Goal: Task Accomplishment & Management: Manage account settings

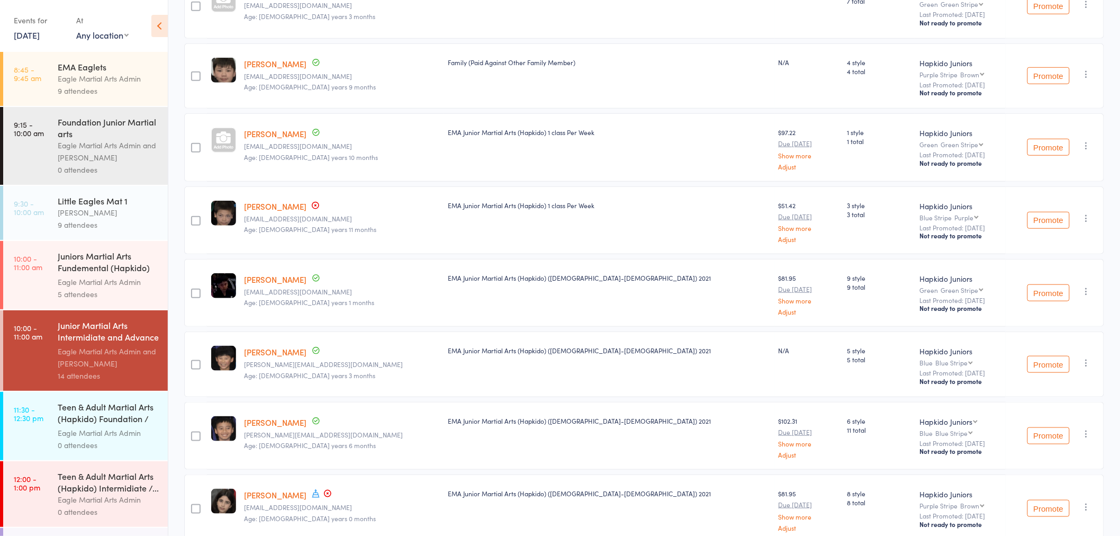
scroll to position [294, 0]
click at [83, 273] on div "Juniors Martial Arts Fundemental (Hapkido) Mat 2" at bounding box center [108, 263] width 101 height 26
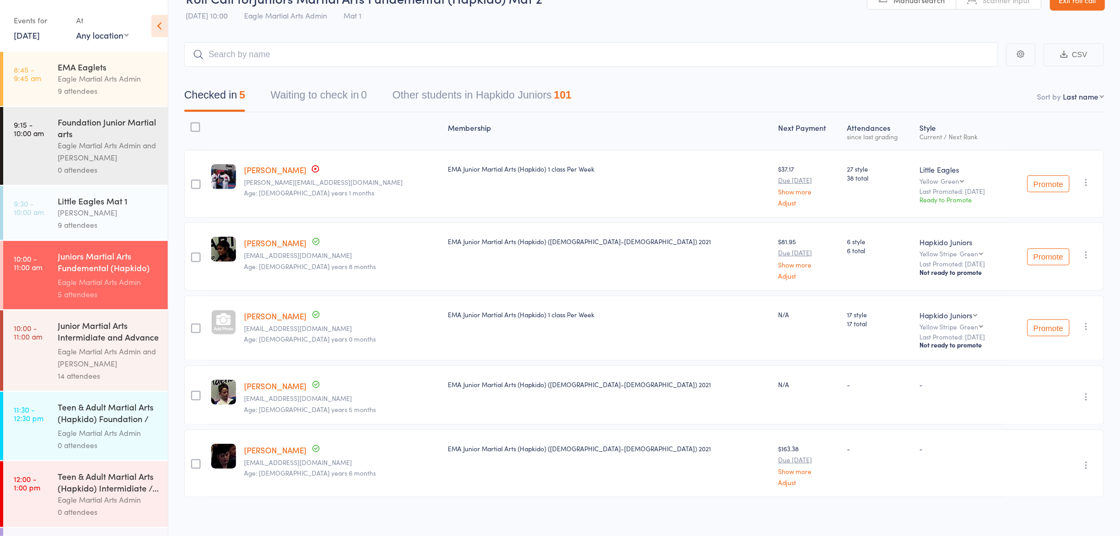
scroll to position [33, 0]
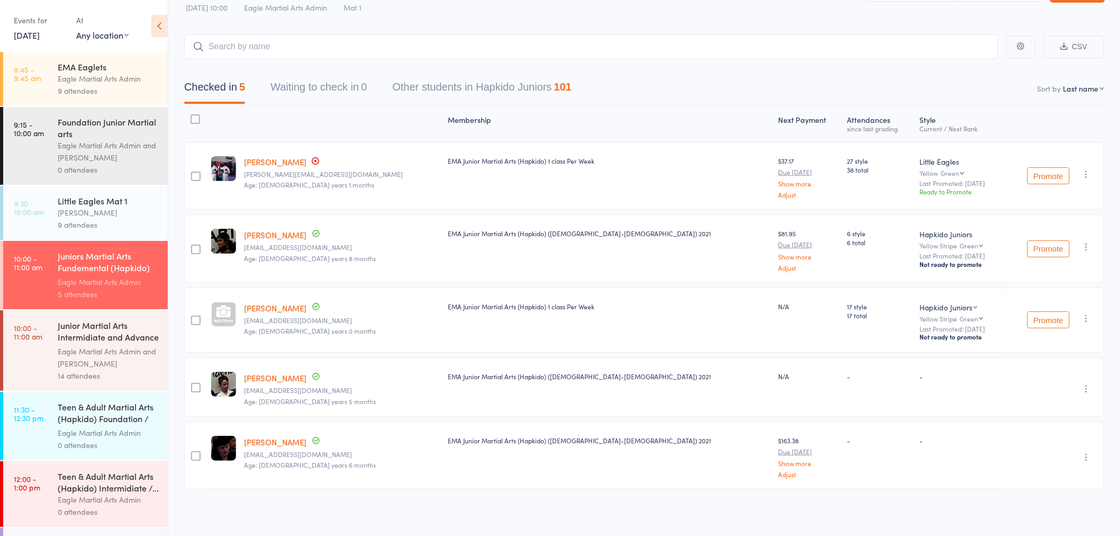
click at [263, 49] on input "search" at bounding box center [591, 46] width 814 height 24
click at [254, 42] on input "search" at bounding box center [591, 46] width 814 height 24
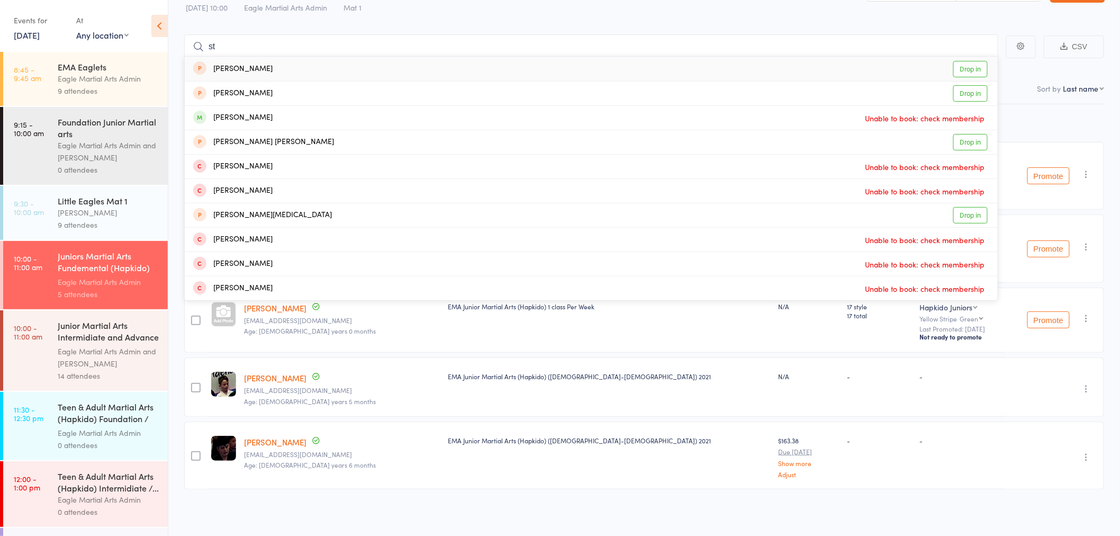
type input "s"
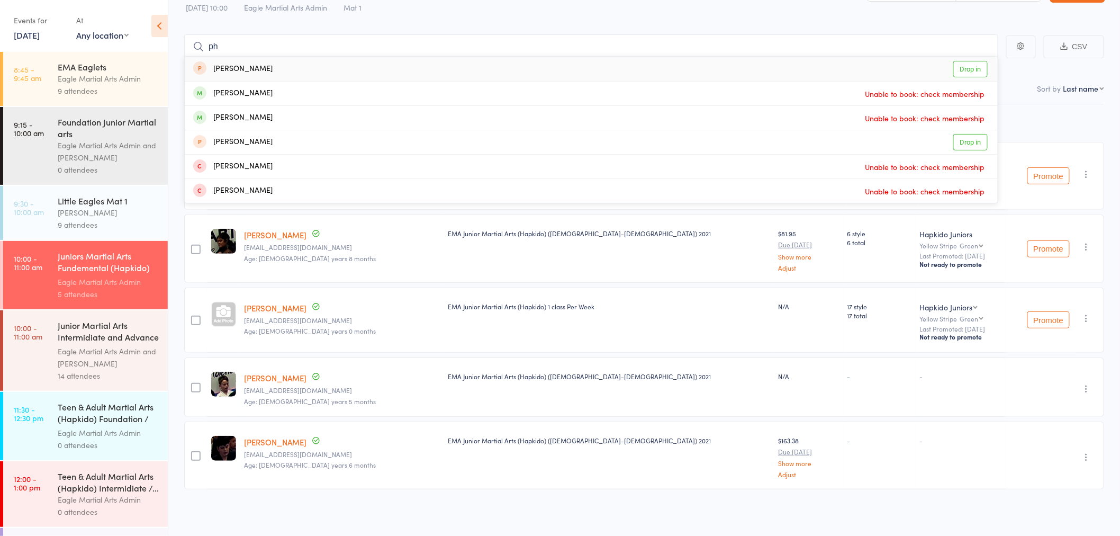
type input "p"
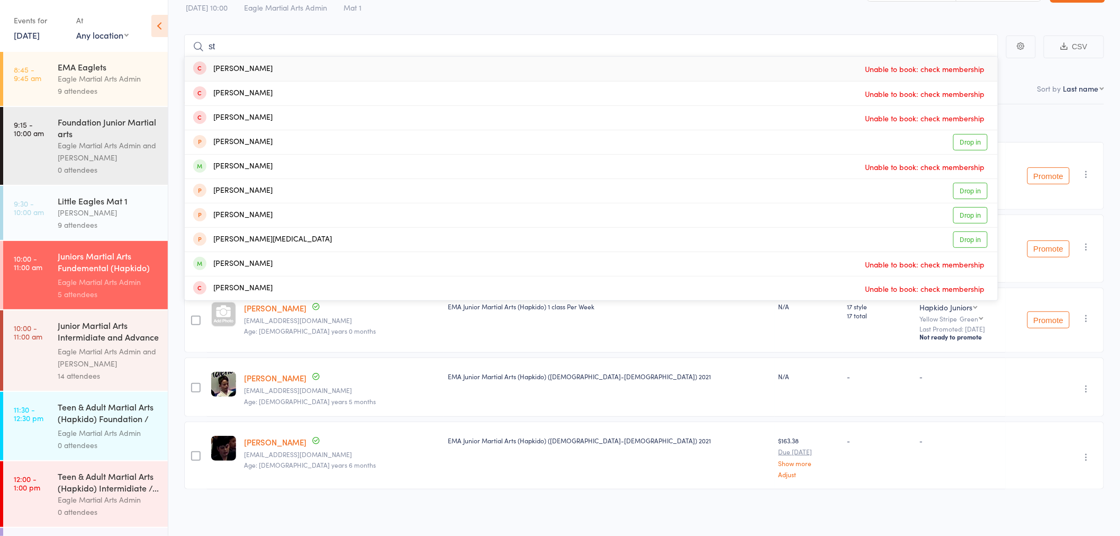
type input "s"
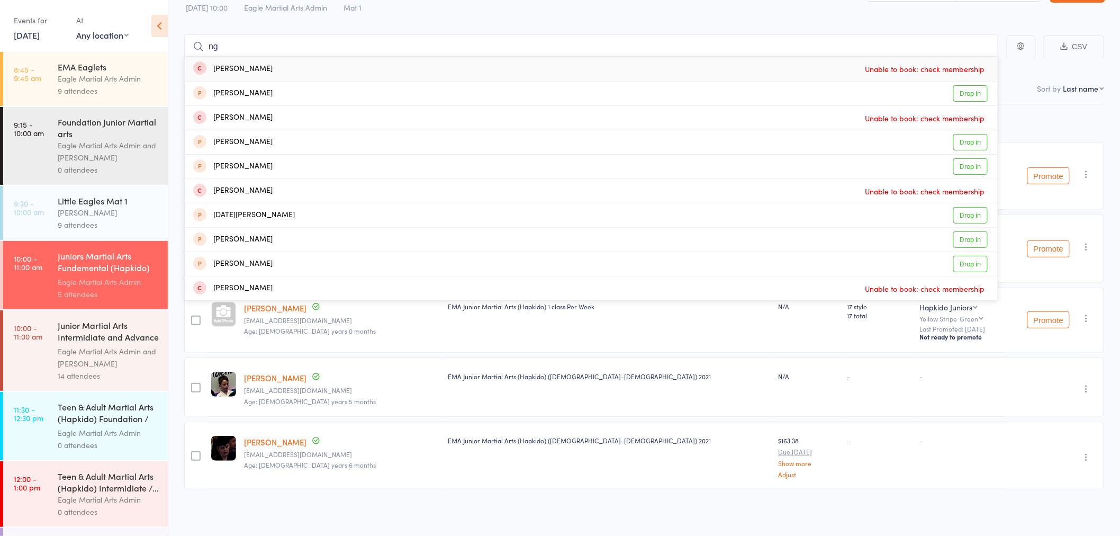
type input "n"
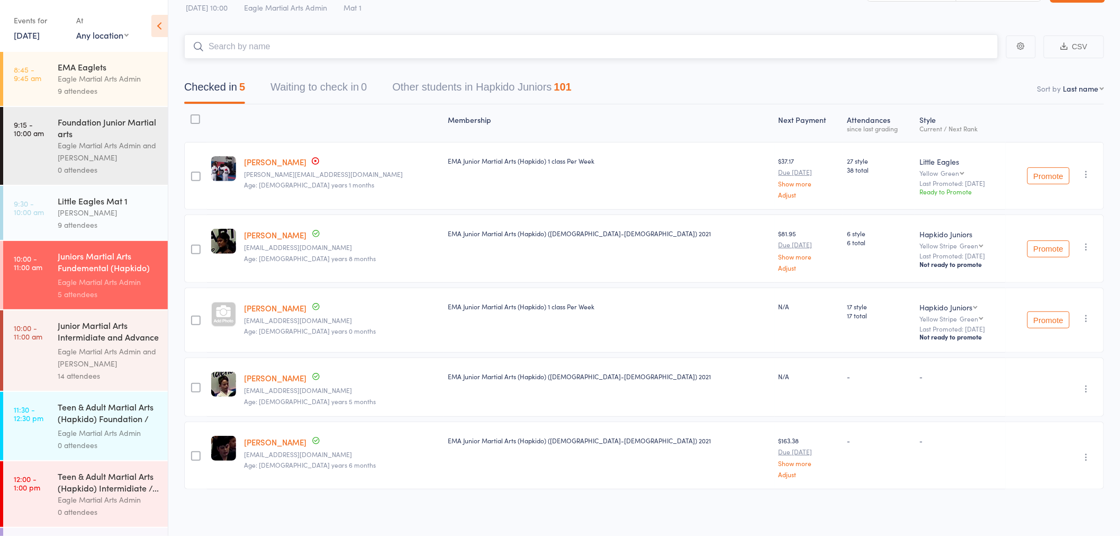
click at [268, 46] on input "search" at bounding box center [591, 46] width 814 height 24
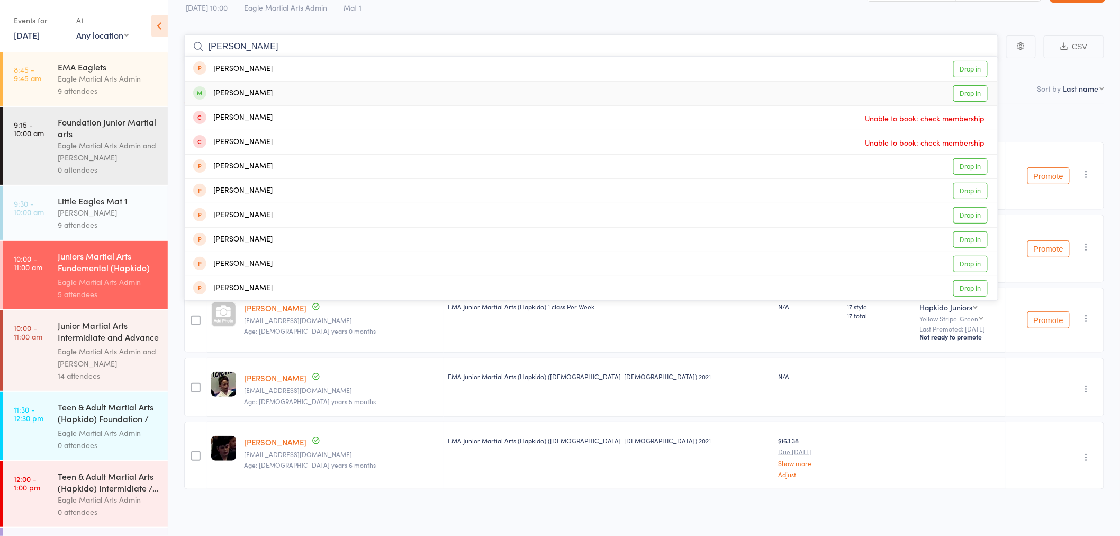
type input "[PERSON_NAME]"
click at [270, 88] on div "Nathan Huynh Drop in" at bounding box center [591, 93] width 813 height 24
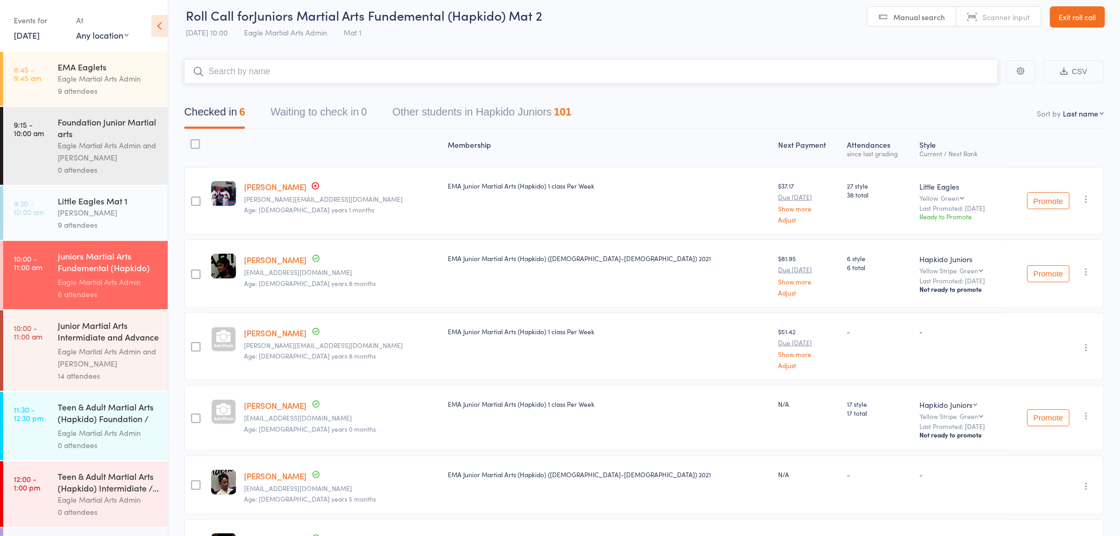
scroll to position [0, 0]
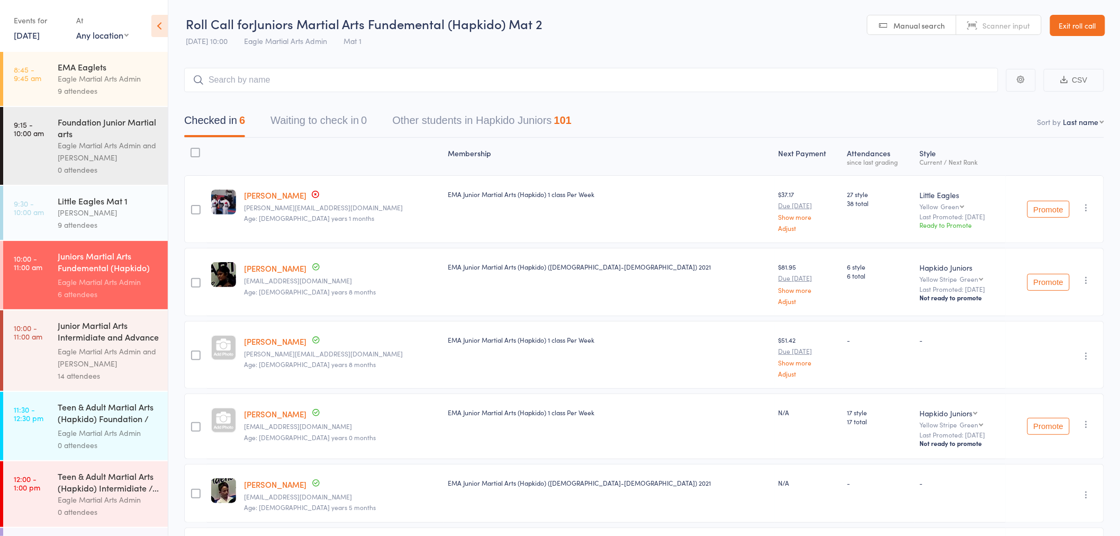
click at [92, 329] on div "Junior Martial Arts Intermidiate and Advance (Hap..." at bounding box center [108, 332] width 101 height 26
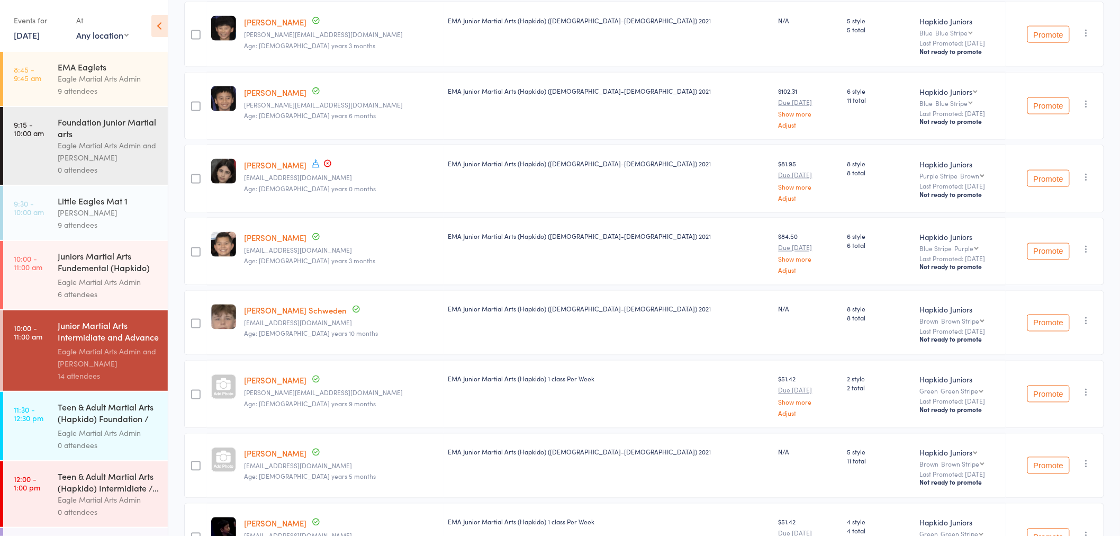
scroll to position [681, 0]
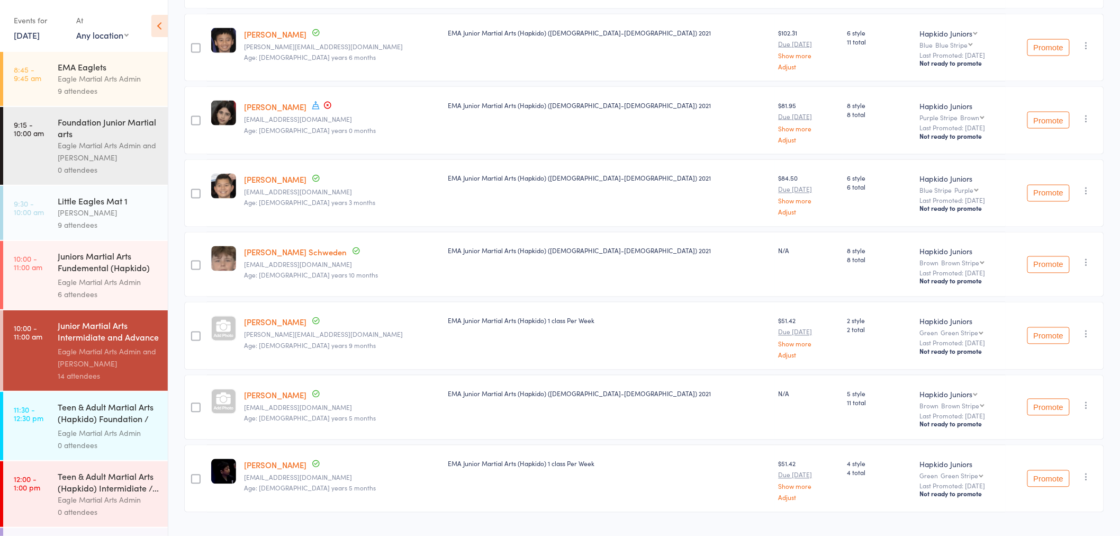
click at [77, 413] on div "Teen & Adult Martial Arts (Hapkido) Foundation / F..." at bounding box center [108, 414] width 101 height 26
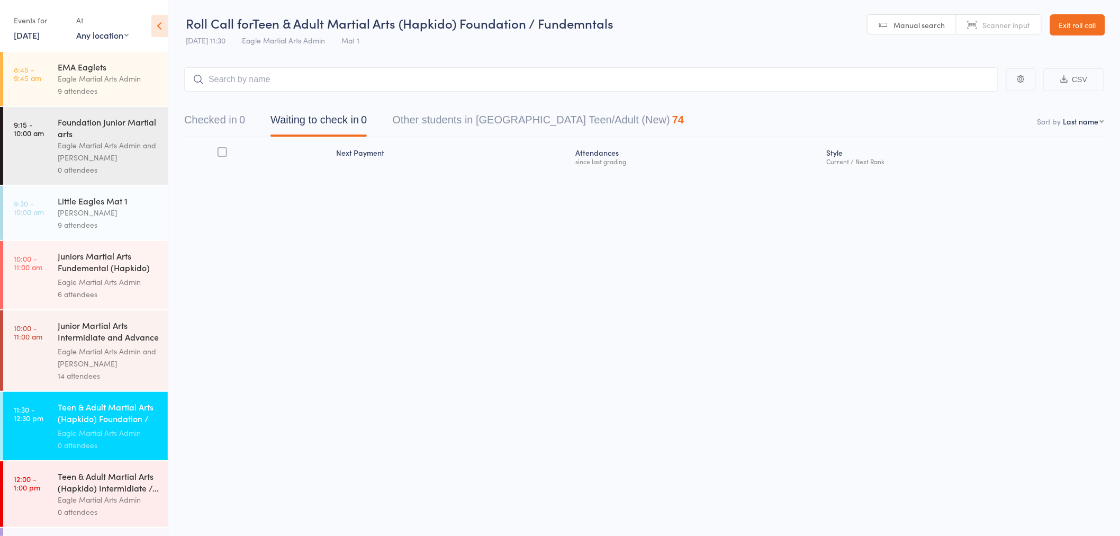
click at [371, 85] on input "search" at bounding box center [591, 79] width 814 height 24
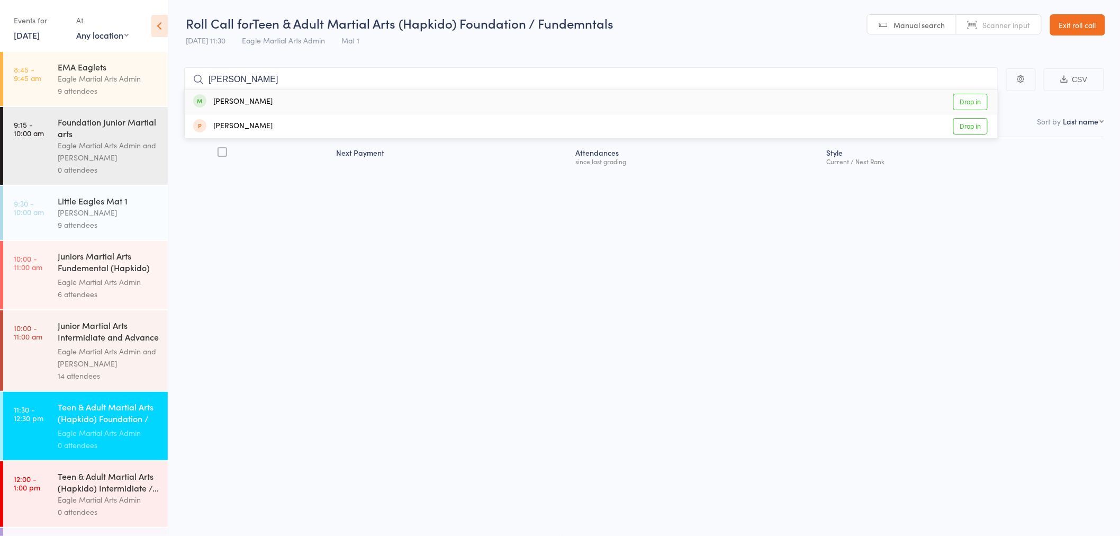
type input "scott"
click at [278, 101] on div "Scott Walters Drop in" at bounding box center [591, 101] width 813 height 24
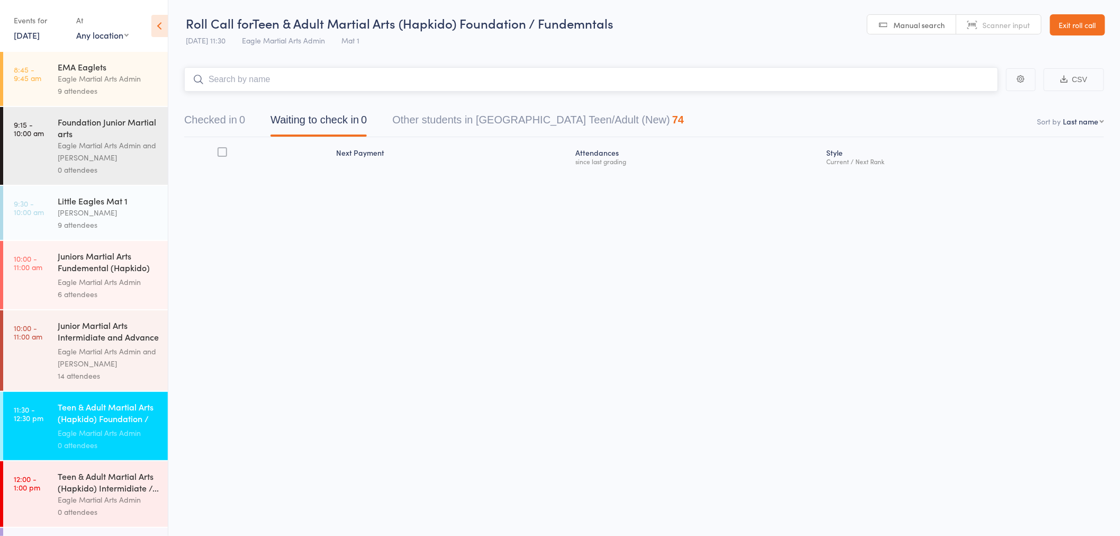
click at [277, 72] on input "search" at bounding box center [591, 79] width 814 height 24
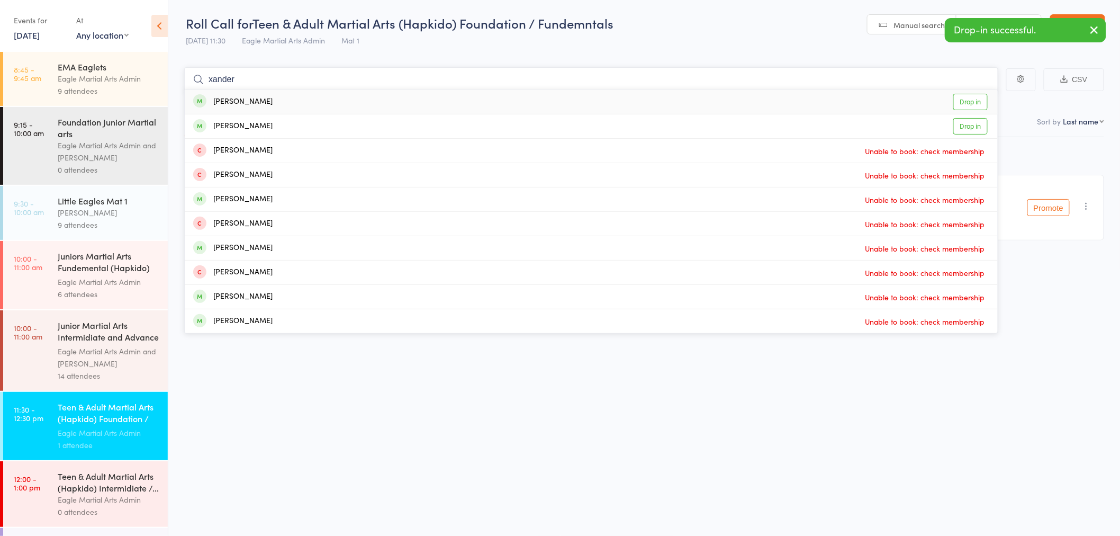
type input "xander"
drag, startPoint x: 271, startPoint y: 95, endPoint x: 271, endPoint y: 87, distance: 8.5
click at [272, 95] on div "Xander Soh Drop in" at bounding box center [591, 101] width 813 height 24
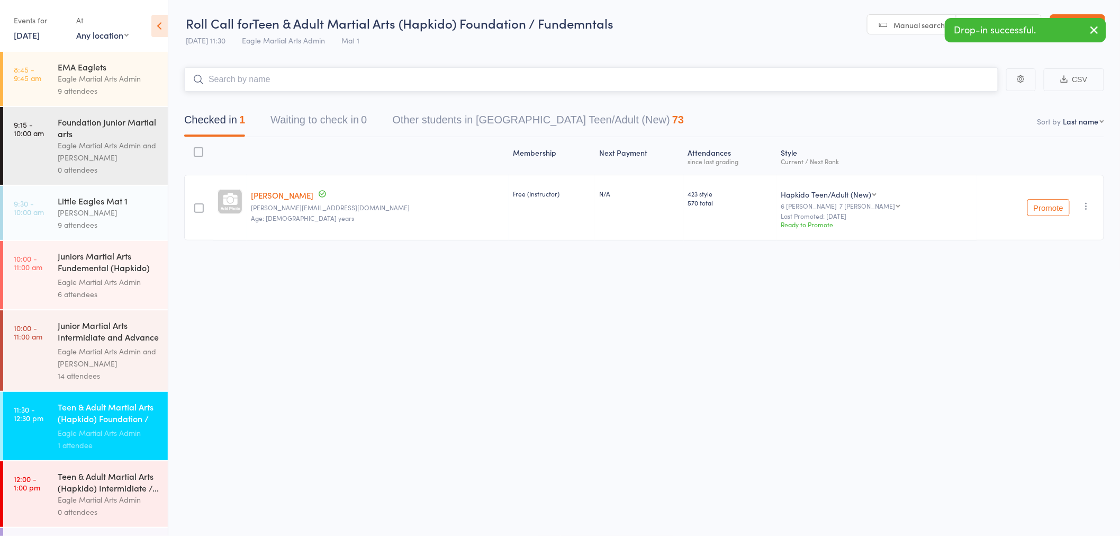
click at [270, 70] on input "search" at bounding box center [591, 79] width 814 height 24
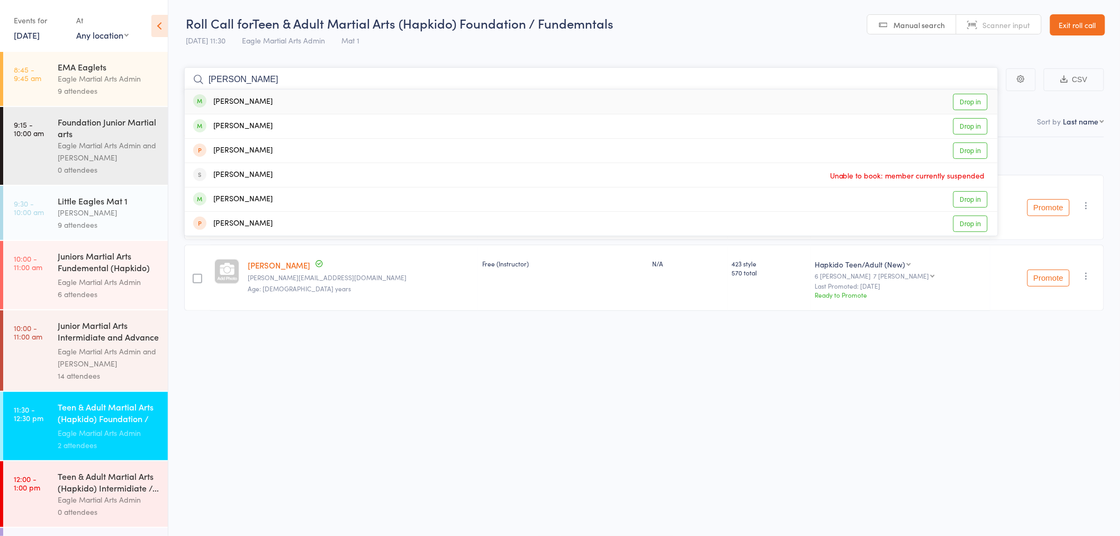
type input "adam"
click at [270, 101] on div "Adam Wright Drop in" at bounding box center [591, 101] width 813 height 24
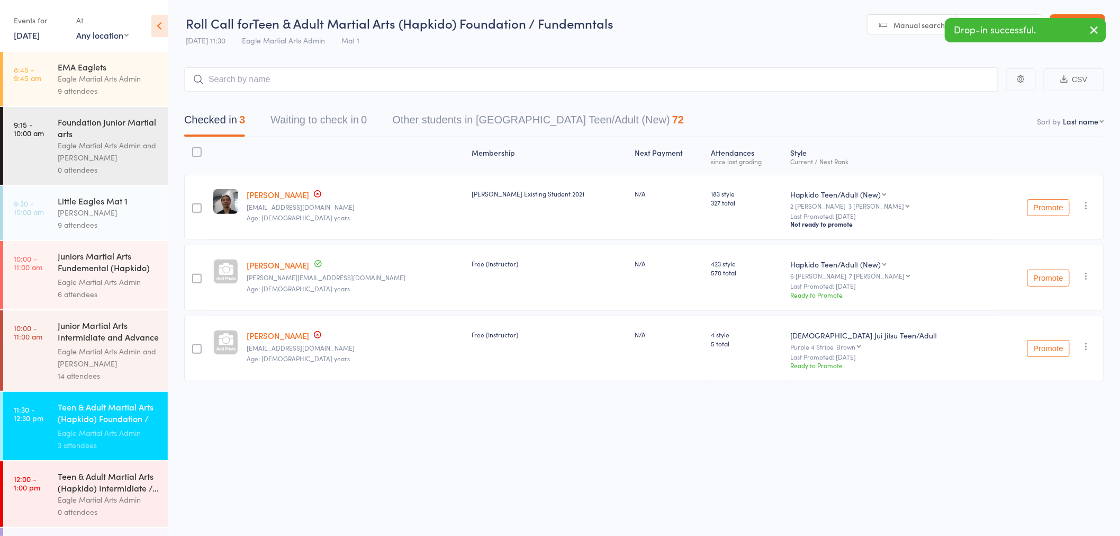
click at [1079, 345] on div "Promote Undo check-in Promote Send message Add Note Add Task Add Flag Remove Ma…" at bounding box center [1049, 348] width 109 height 66
click at [1085, 345] on icon "button" at bounding box center [1086, 346] width 11 height 11
click at [1067, 367] on li "Undo check-in" at bounding box center [1048, 366] width 87 height 13
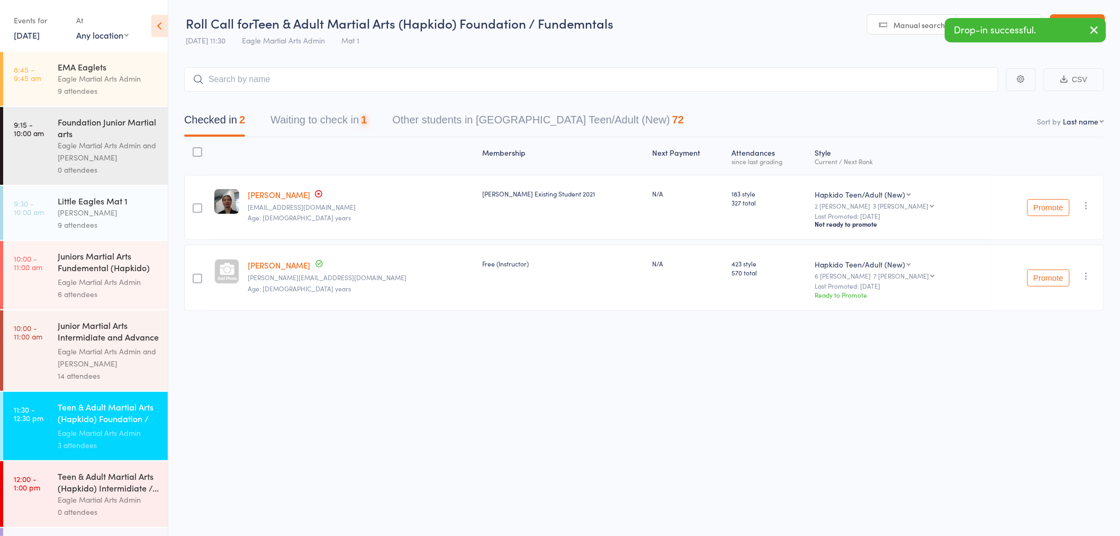
click at [432, 96] on div "Checked in 2 Waiting to check in 1 Other students in Hapkido Teen/Adult (New) 72" at bounding box center [644, 115] width 920 height 46
click at [434, 85] on input "search" at bounding box center [591, 79] width 814 height 24
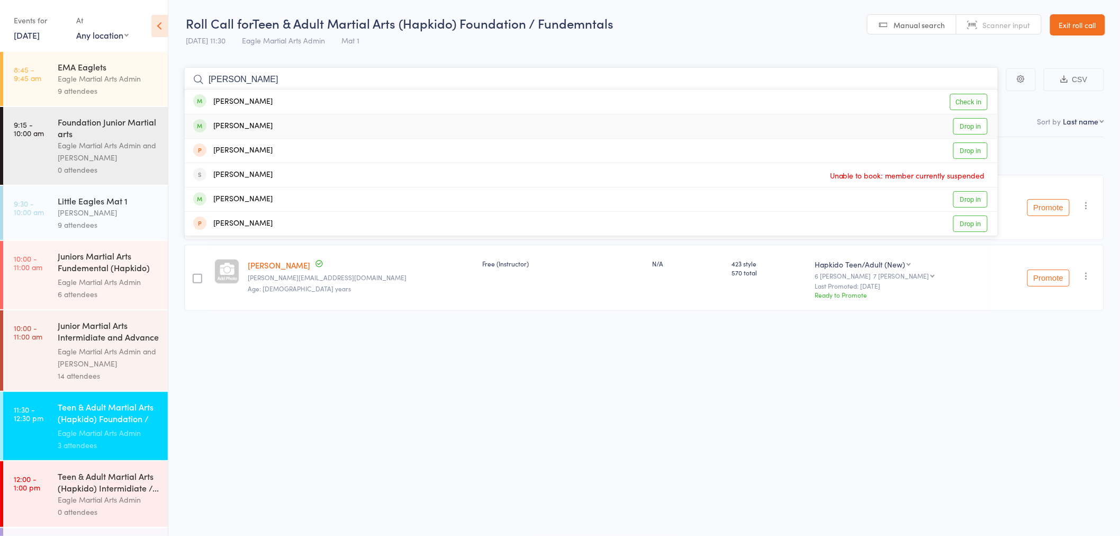
type input "adam"
click at [330, 125] on div "Adam Downes Drop in" at bounding box center [591, 126] width 813 height 24
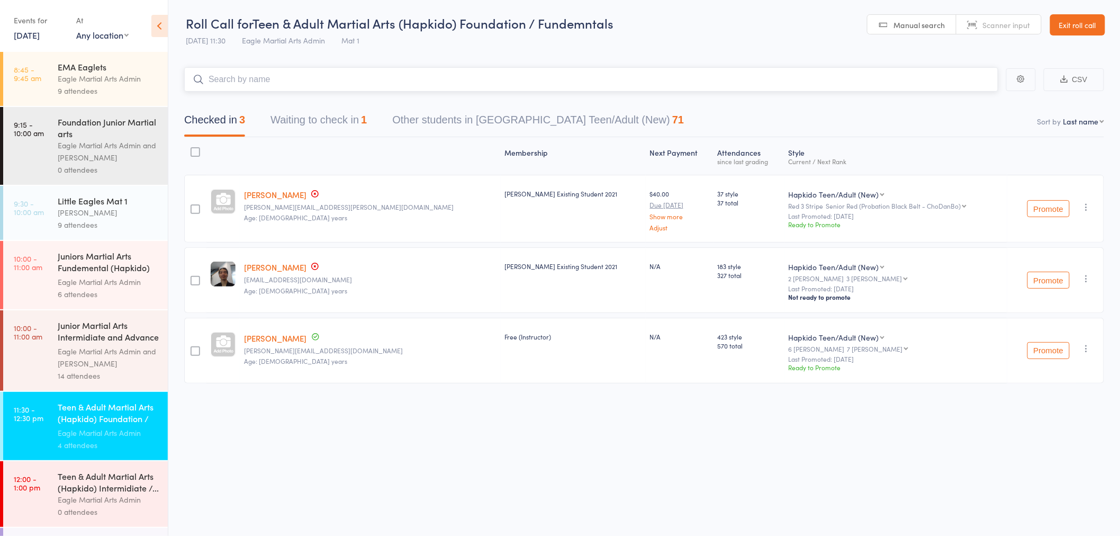
click at [331, 78] on input "search" at bounding box center [591, 79] width 814 height 24
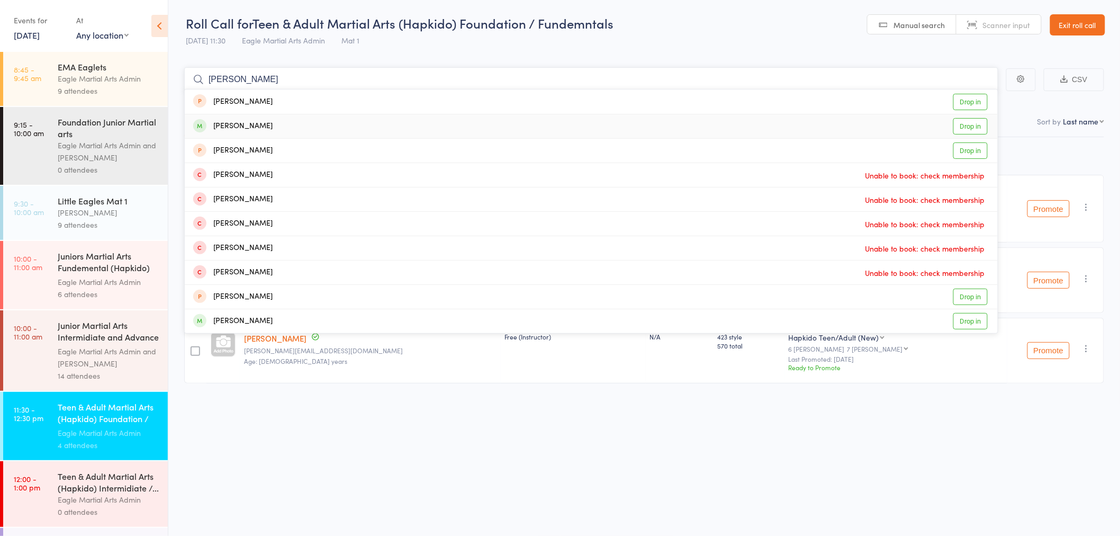
type input "daniel"
click at [320, 126] on div "Daniel Lee Drop in" at bounding box center [591, 126] width 813 height 24
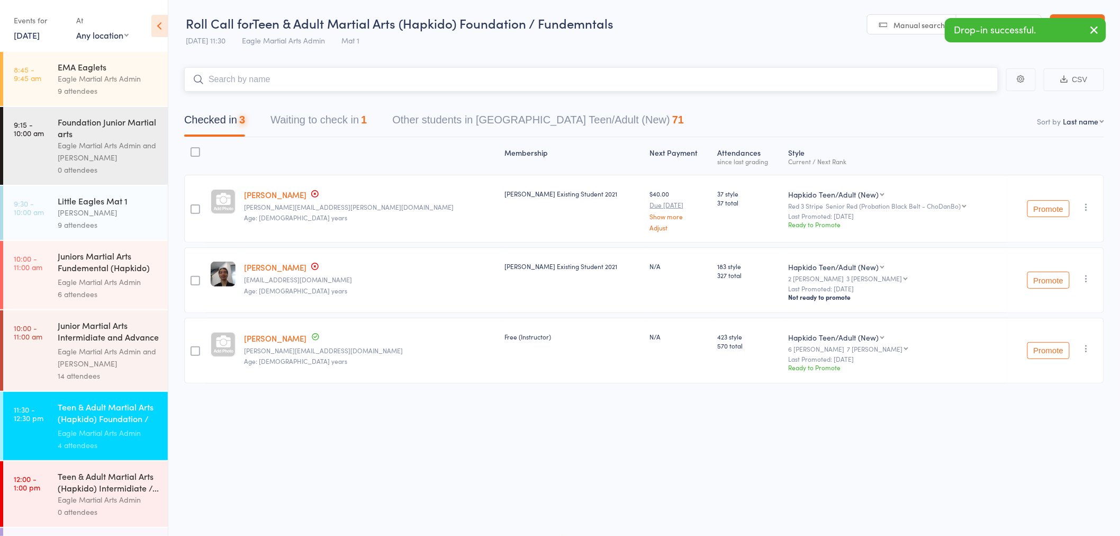
click at [319, 88] on input "search" at bounding box center [591, 79] width 814 height 24
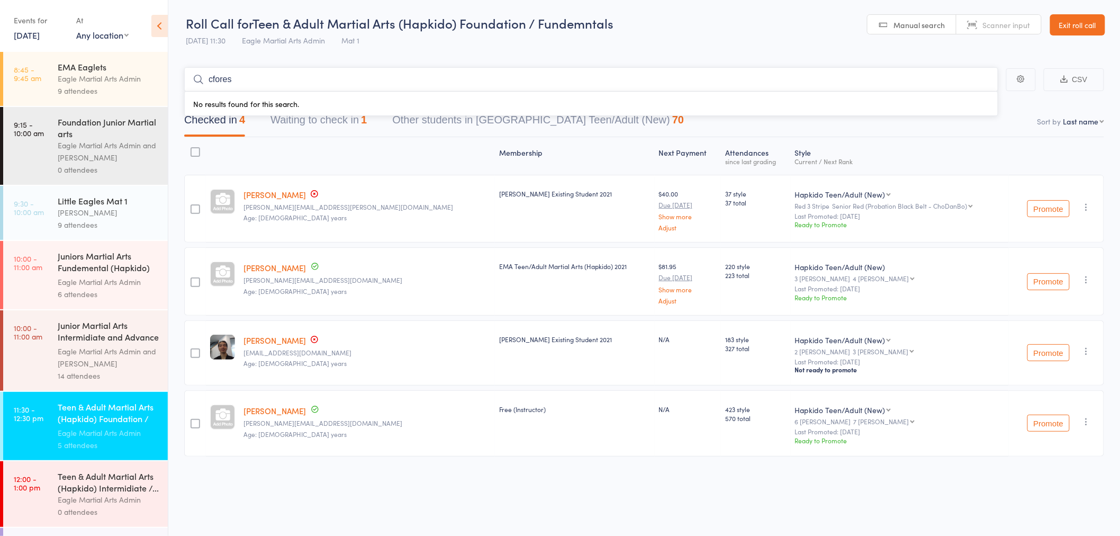
drag, startPoint x: 240, startPoint y: 78, endPoint x: 29, endPoint y: 83, distance: 211.2
click at [20, 85] on div "Roll Call for Teen & Adult Martial Arts (Hapkido) Foundation / Fundemntals 13 S…" at bounding box center [560, 267] width 1120 height 536
type input "fores"
click at [305, 102] on div "Christopher Forrest Drop in" at bounding box center [591, 101] width 813 height 24
click at [284, 83] on input "search" at bounding box center [591, 79] width 814 height 24
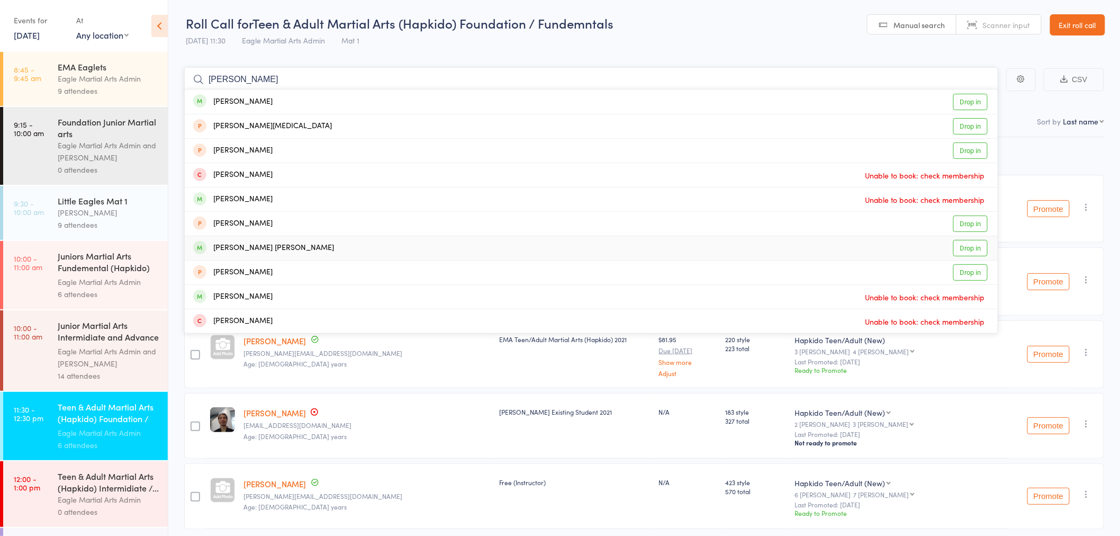
type input "sarah"
click at [298, 246] on div "Sarah Chiat Sien Wee Drop in" at bounding box center [591, 248] width 813 height 24
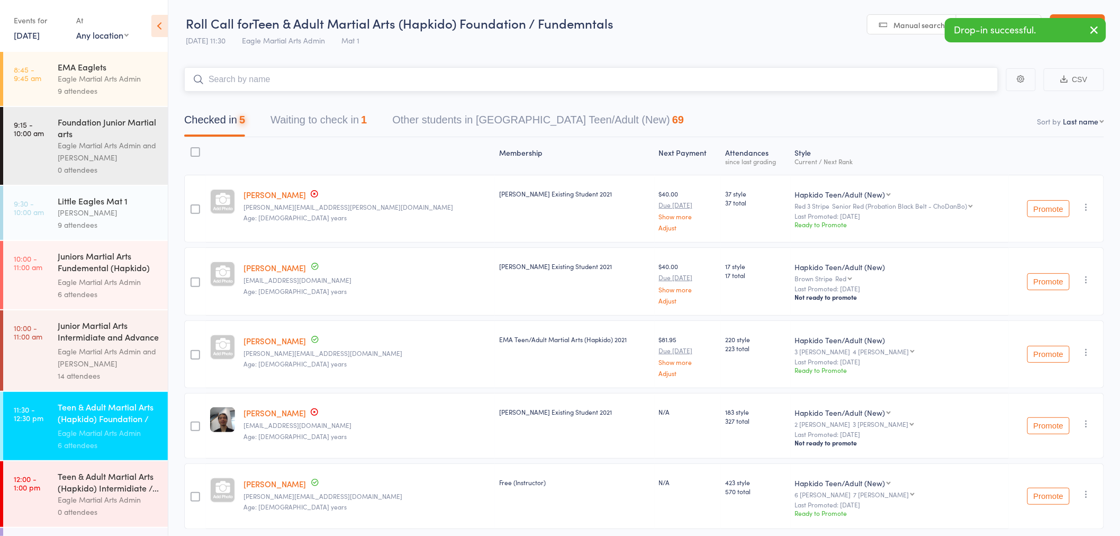
click at [261, 77] on input "search" at bounding box center [591, 79] width 814 height 24
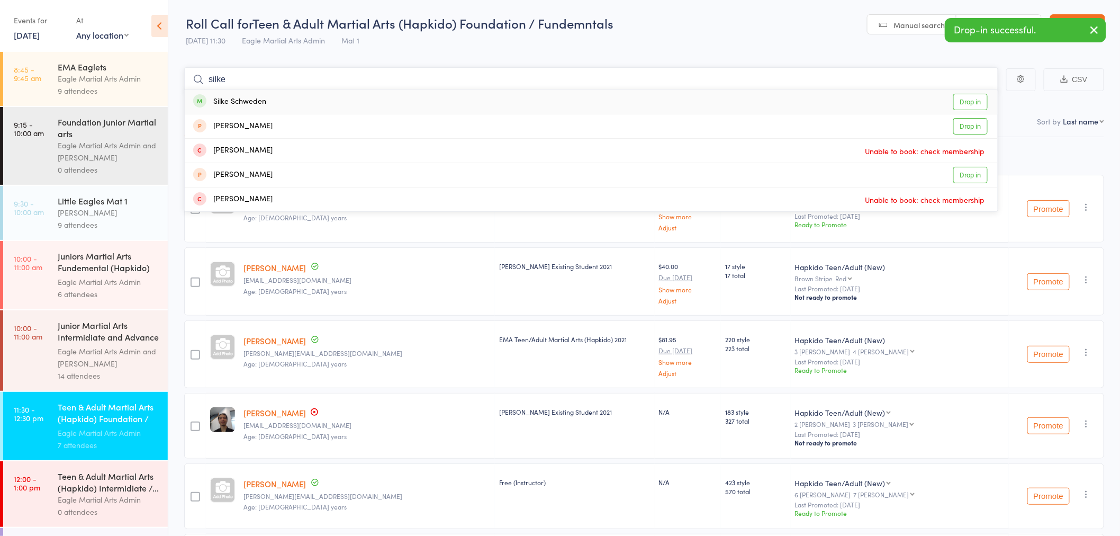
type input "silke"
click at [255, 102] on div "Silke Schweden" at bounding box center [229, 102] width 73 height 12
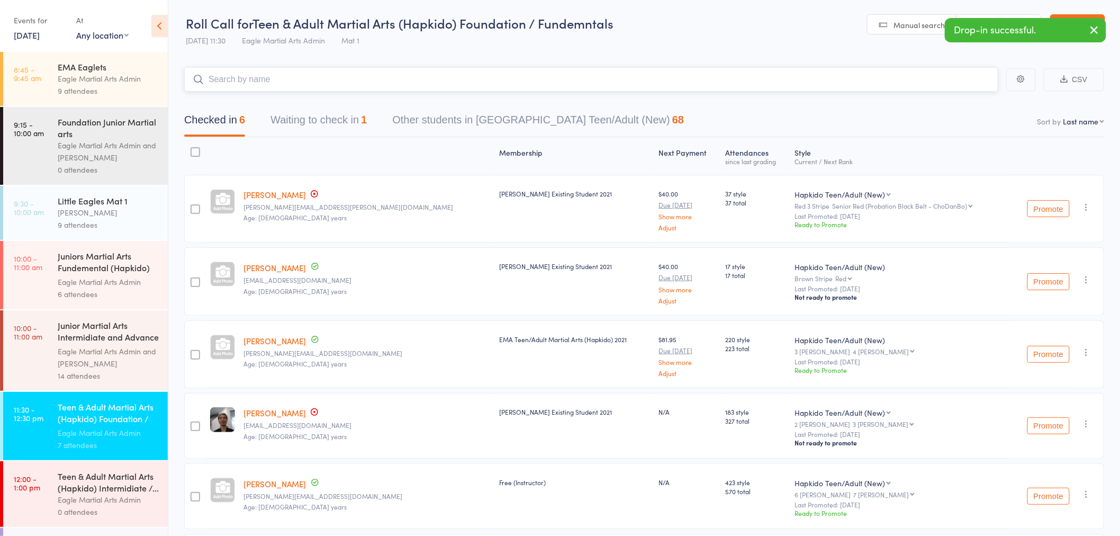
click at [257, 84] on input "search" at bounding box center [591, 79] width 814 height 24
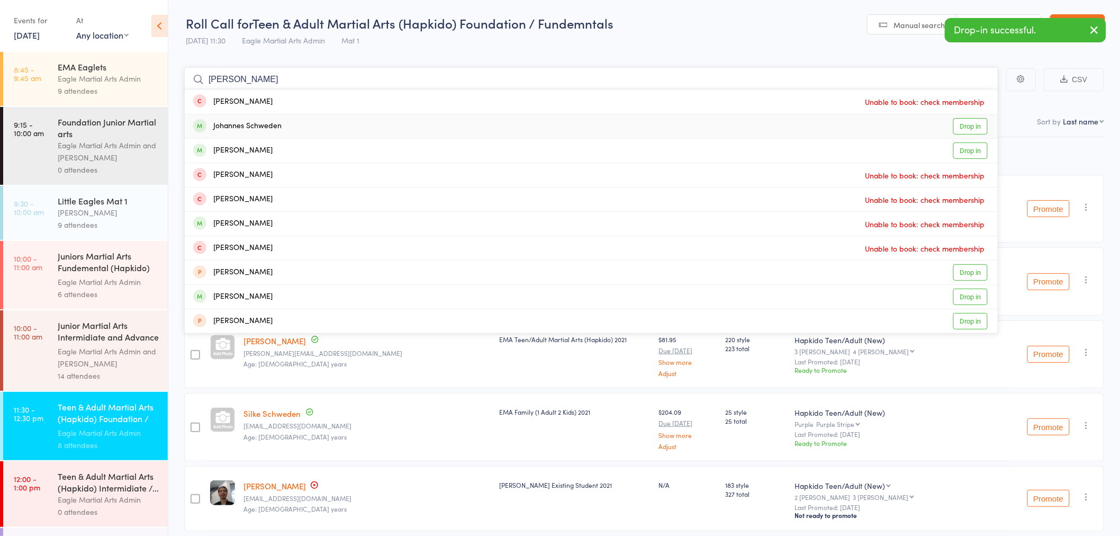
type input "johann"
click at [284, 129] on div "Johannes Schweden Drop in" at bounding box center [591, 126] width 813 height 24
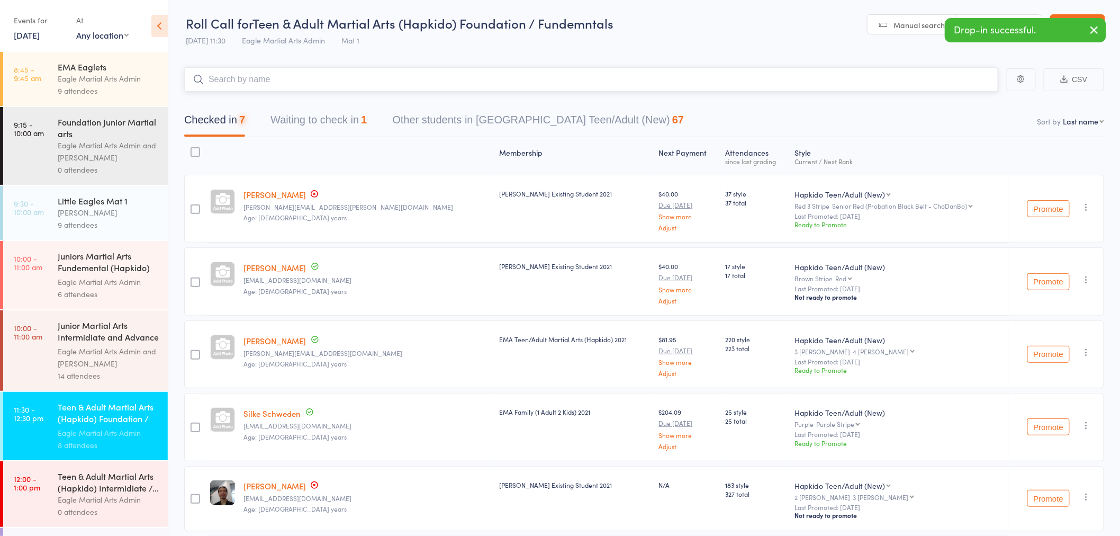
click at [277, 82] on input "search" at bounding box center [591, 79] width 814 height 24
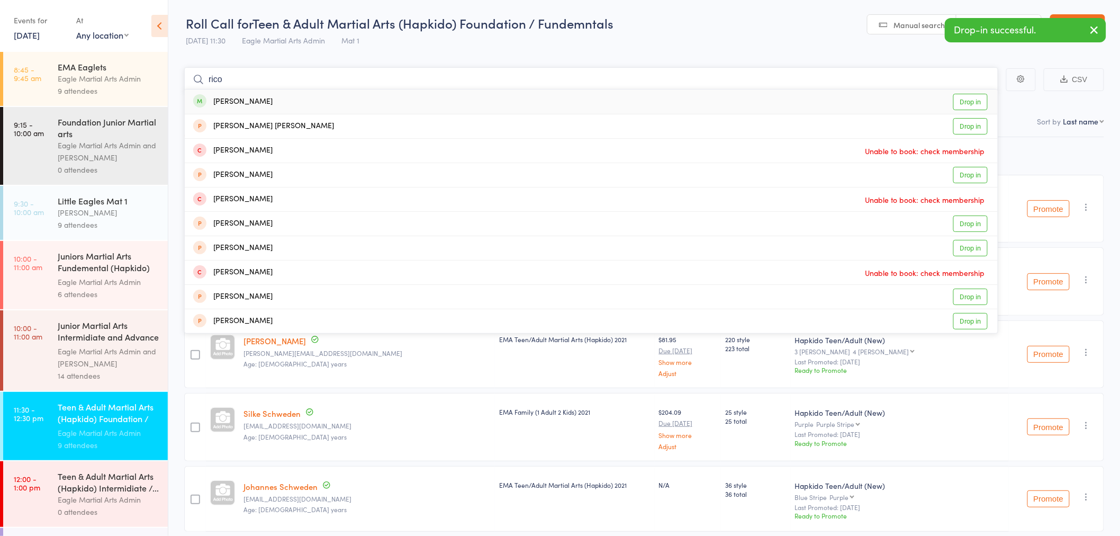
type input "rico"
click at [274, 99] on div "Rico Lin Drop in" at bounding box center [591, 101] width 813 height 24
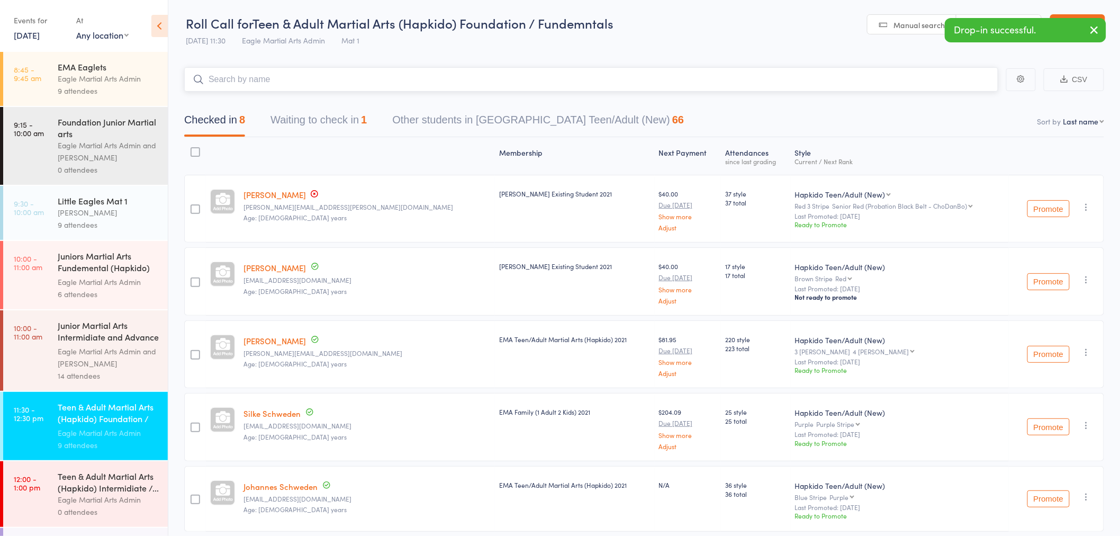
click at [268, 83] on input "search" at bounding box center [591, 79] width 814 height 24
type input "joe"
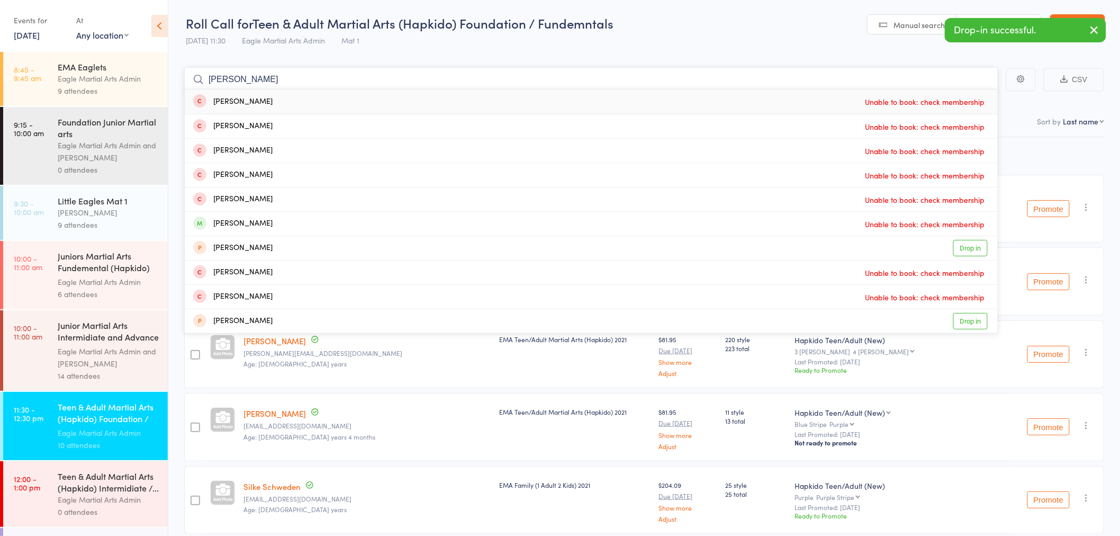
drag, startPoint x: 227, startPoint y: 75, endPoint x: 121, endPoint y: 75, distance: 105.8
click at [121, 75] on div "Roll Call for Teen & Adult Martial Arts (Hapkido) Foundation / Fundemntals 13 S…" at bounding box center [560, 267] width 1120 height 536
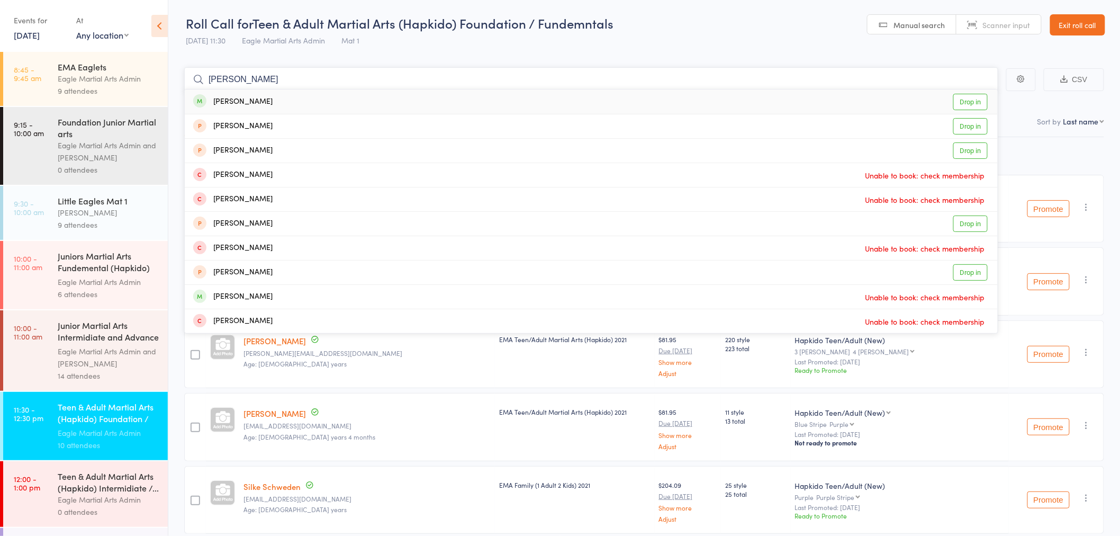
type input "sall"
click at [272, 95] on div "Sally Su Drop in" at bounding box center [591, 101] width 813 height 24
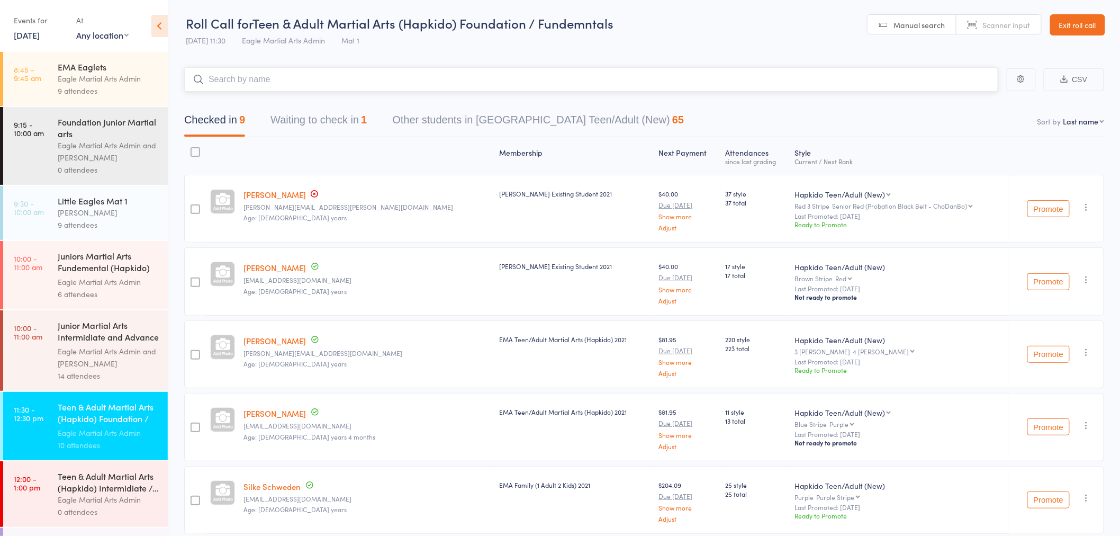
click at [268, 77] on input "search" at bounding box center [591, 79] width 814 height 24
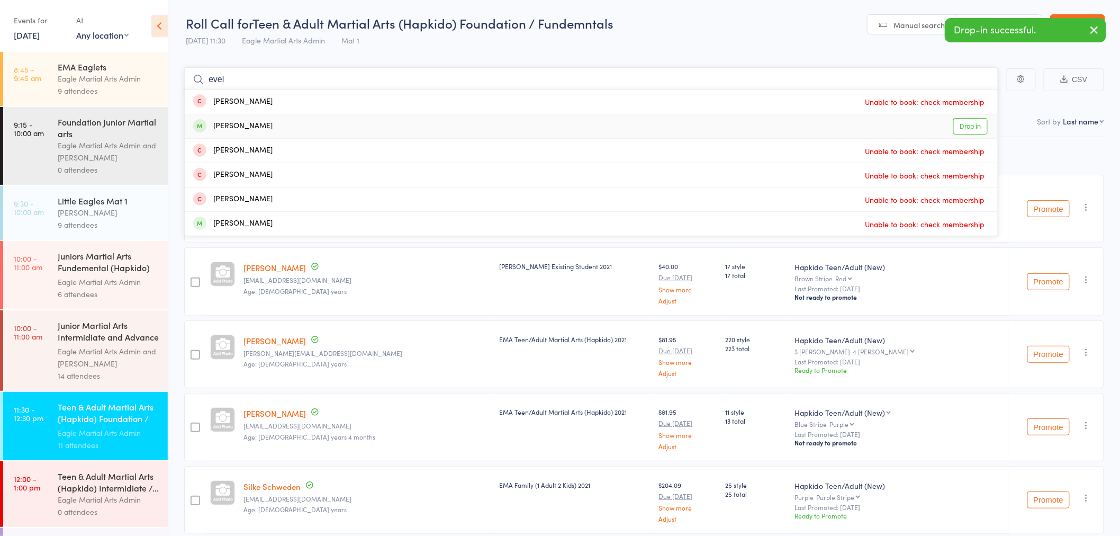
type input "evel"
click at [278, 127] on div "Evelyn Kee Drop in" at bounding box center [591, 126] width 813 height 24
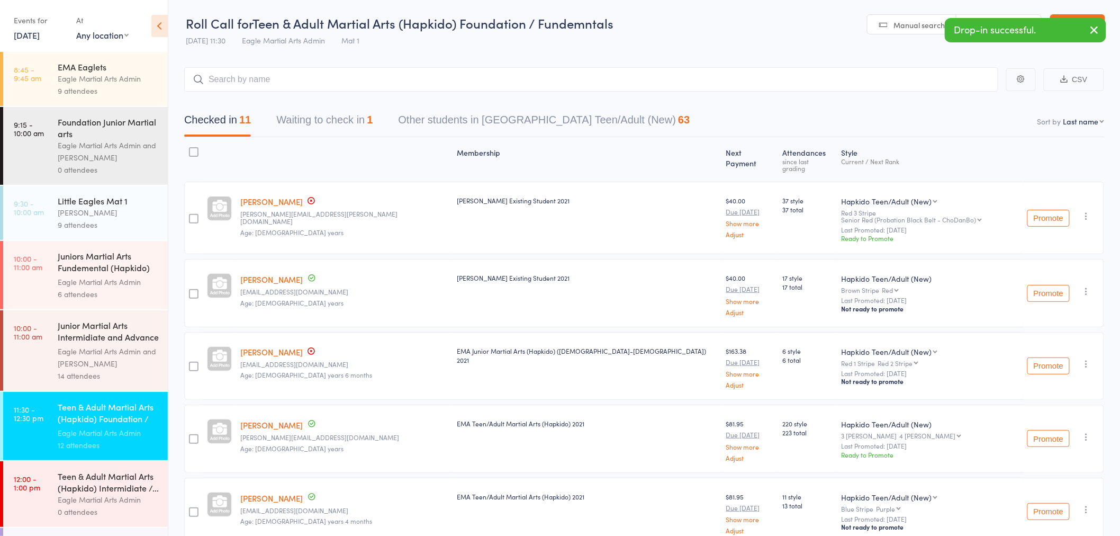
click at [40, 33] on link "13 Sep, 2025" at bounding box center [27, 35] width 26 height 12
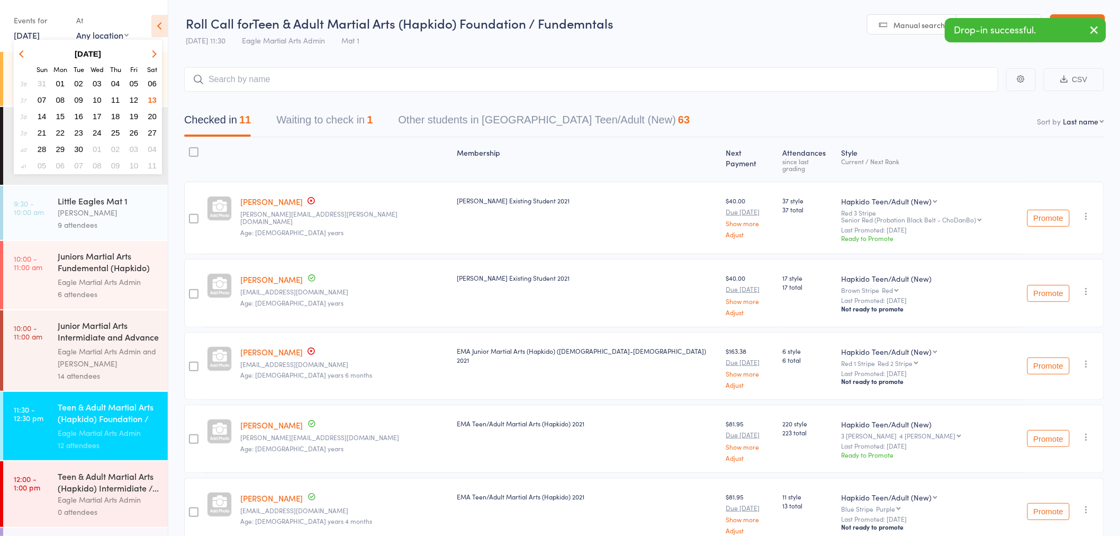
click at [60, 93] on button "08" at bounding box center [60, 100] width 16 height 14
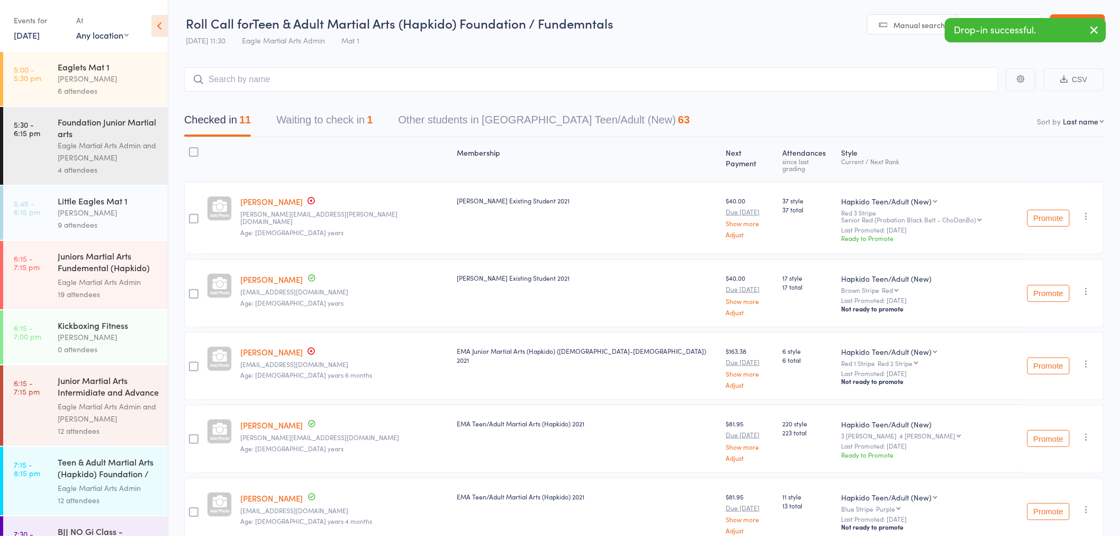
click at [136, 370] on div "Junior Martial Arts Intermidiate and Advance (Hap... Eagle Martial Arts Admin a…" at bounding box center [113, 405] width 110 height 80
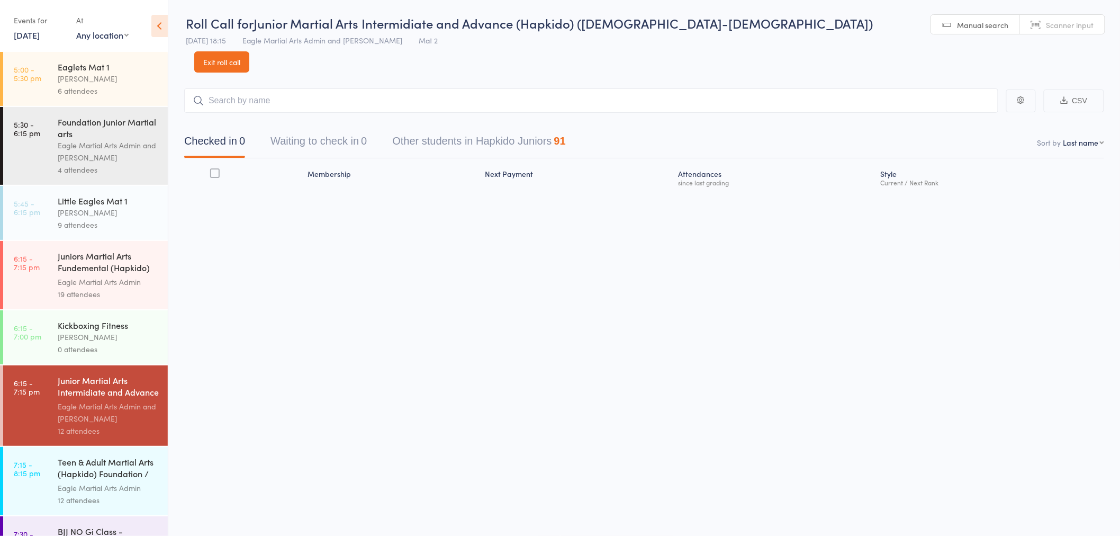
click at [94, 466] on div "Teen & Adult Martial Arts (Hapkido) Foundation / F..." at bounding box center [108, 469] width 101 height 26
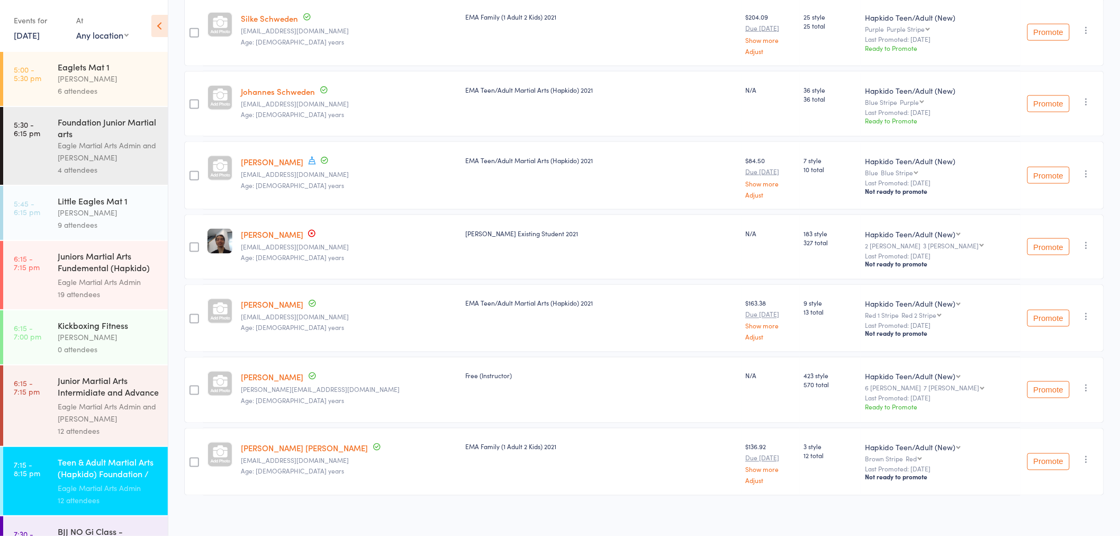
scroll to position [548, 0]
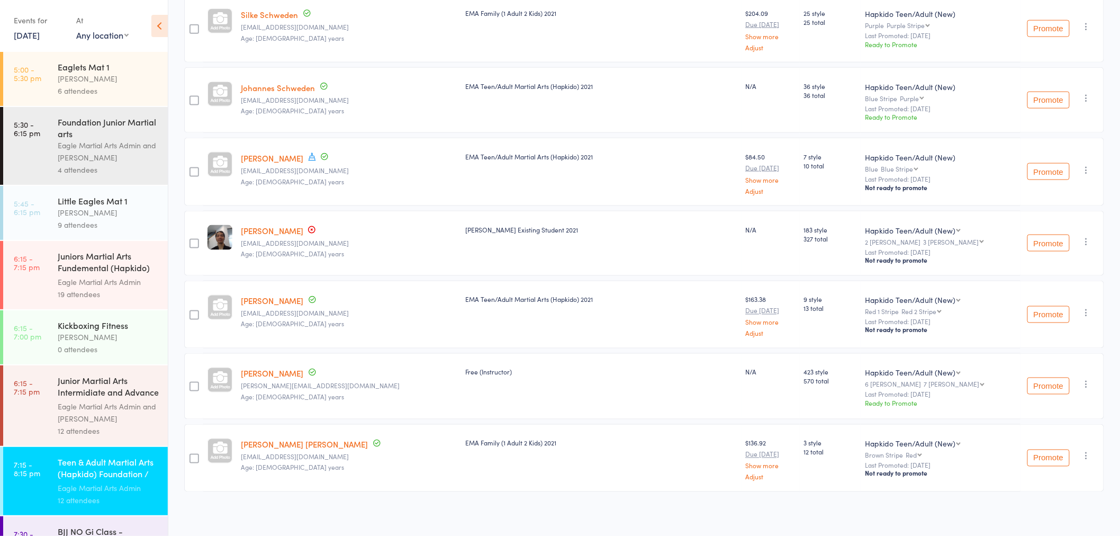
click at [40, 38] on link "8 Sep, 2025" at bounding box center [27, 35] width 26 height 12
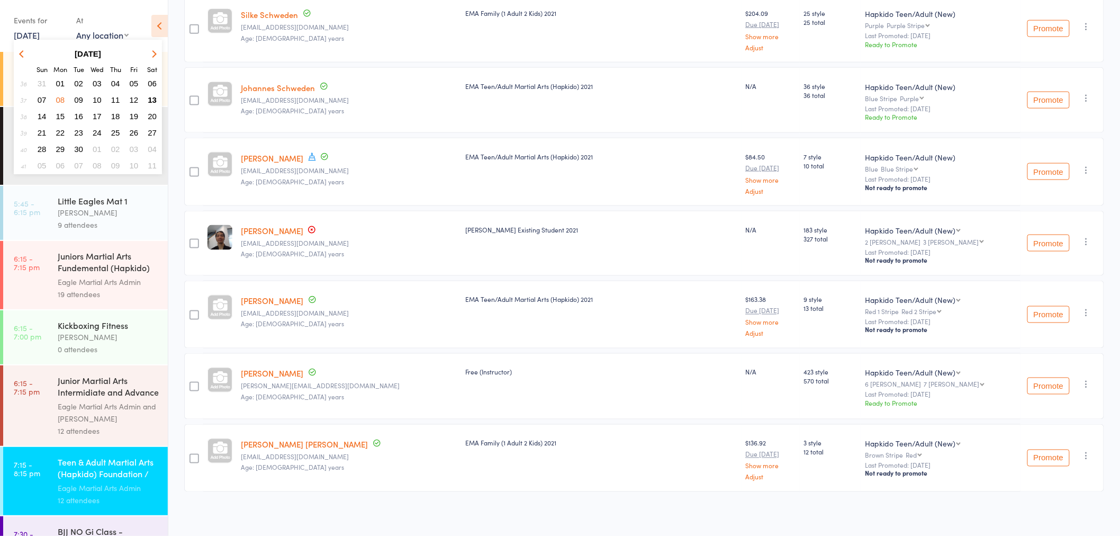
click at [152, 97] on span "13" at bounding box center [152, 99] width 9 height 9
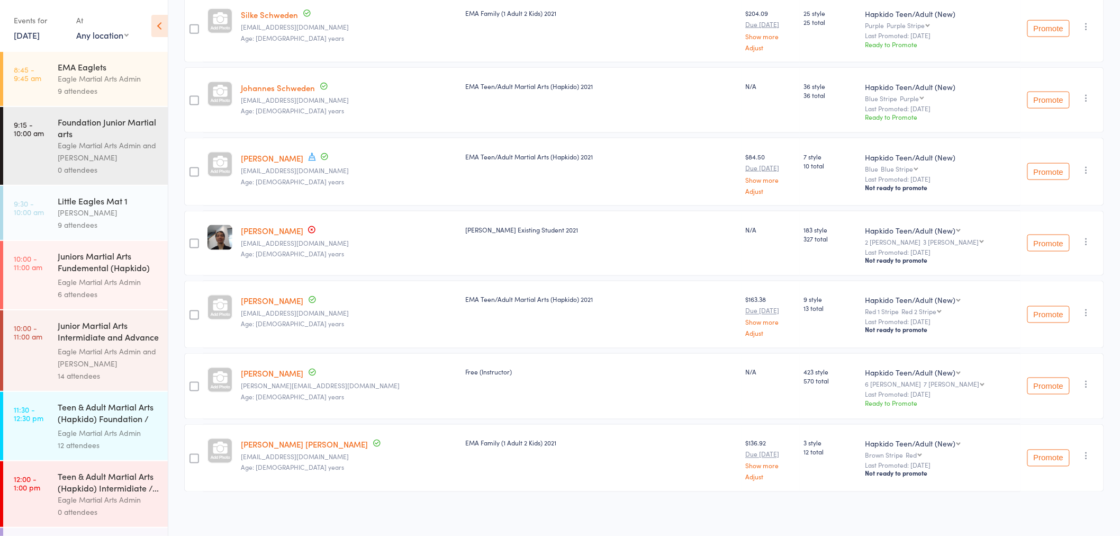
click at [101, 423] on div "Teen & Adult Martial Arts (Hapkido) Foundation / F..." at bounding box center [108, 414] width 101 height 26
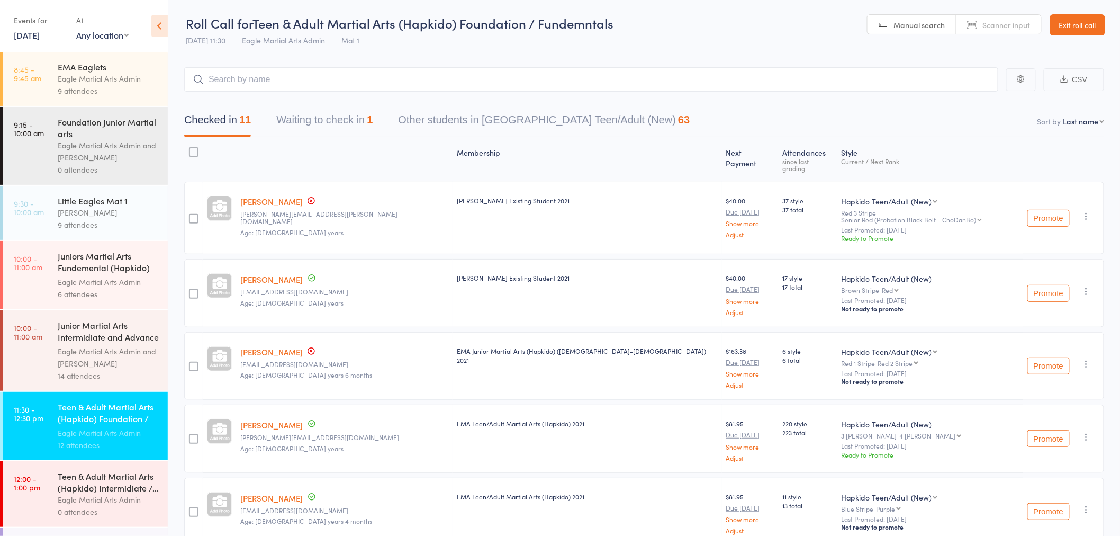
click at [346, 85] on input "search" at bounding box center [591, 79] width 814 height 24
type input "dirk"
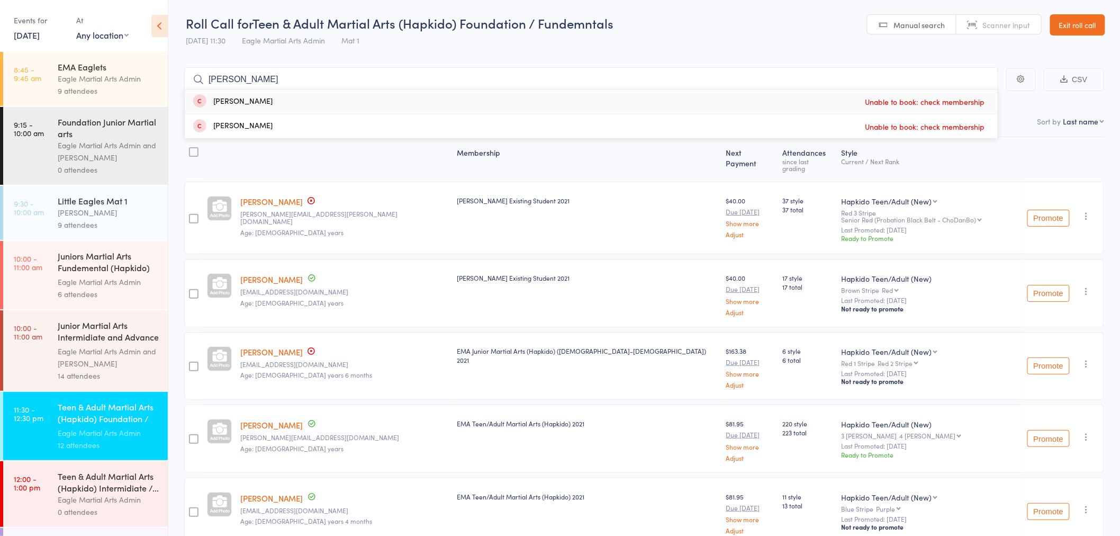
drag, startPoint x: 386, startPoint y: 77, endPoint x: -40, endPoint y: 114, distance: 428.2
click at [0, 114] on html "Drop-in successful. Roll Call for Teen & Adult Martial Arts (Hapkido) Foundatio…" at bounding box center [560, 267] width 1120 height 536
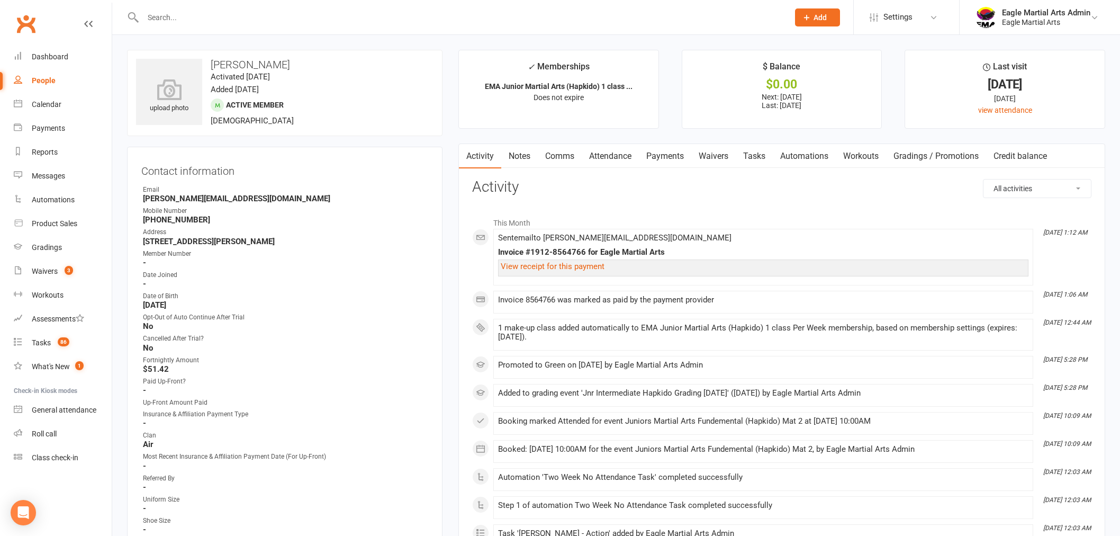
click at [336, 19] on input "text" at bounding box center [460, 17] width 641 height 15
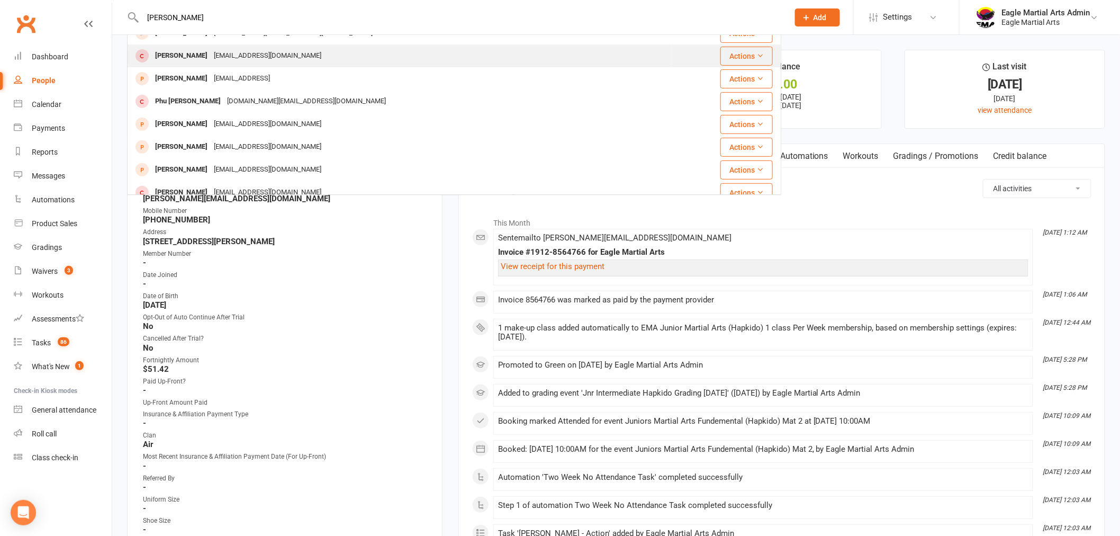
scroll to position [176, 0]
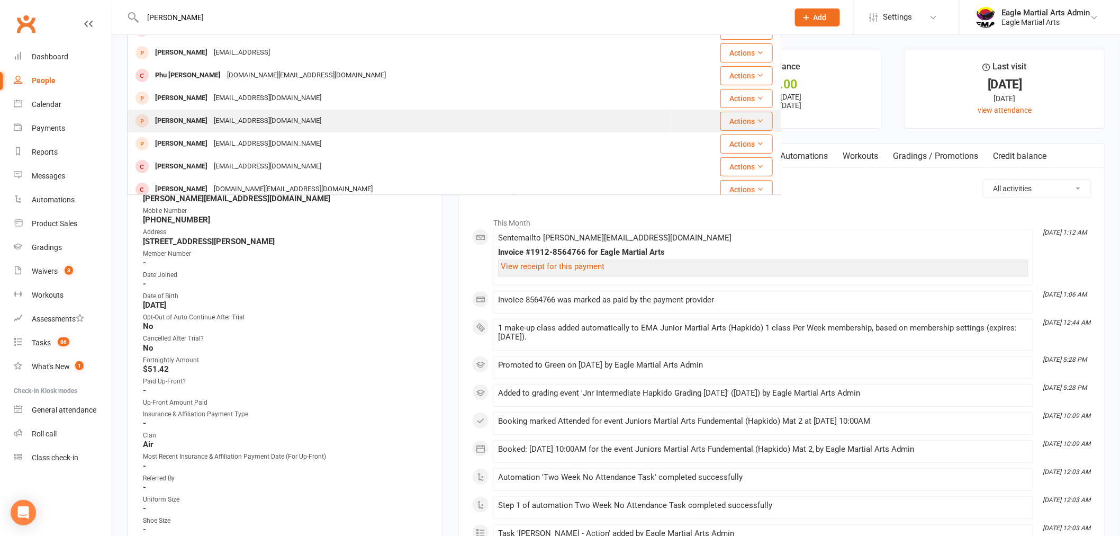
type input "[PERSON_NAME]"
click at [211, 122] on div "[EMAIL_ADDRESS][DOMAIN_NAME]" at bounding box center [268, 120] width 114 height 15
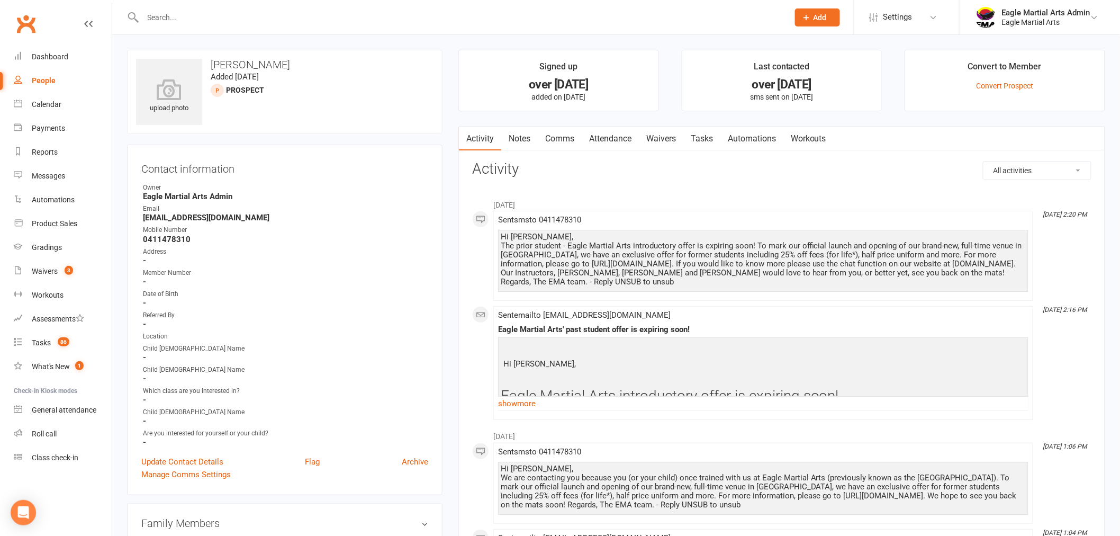
click at [28, 13] on link "Clubworx" at bounding box center [26, 24] width 26 height 26
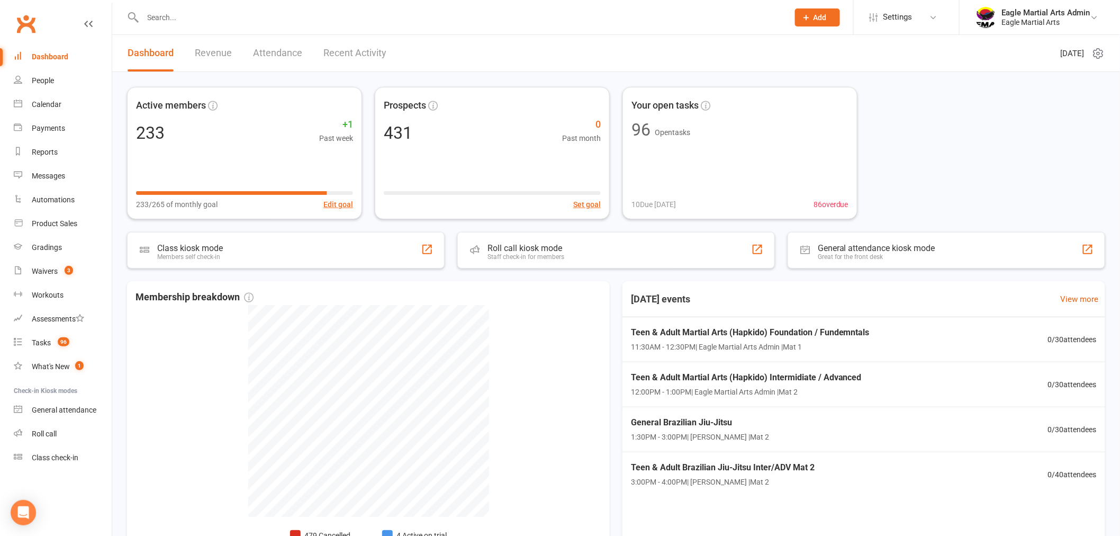
click at [286, 10] on input "text" at bounding box center [460, 17] width 641 height 15
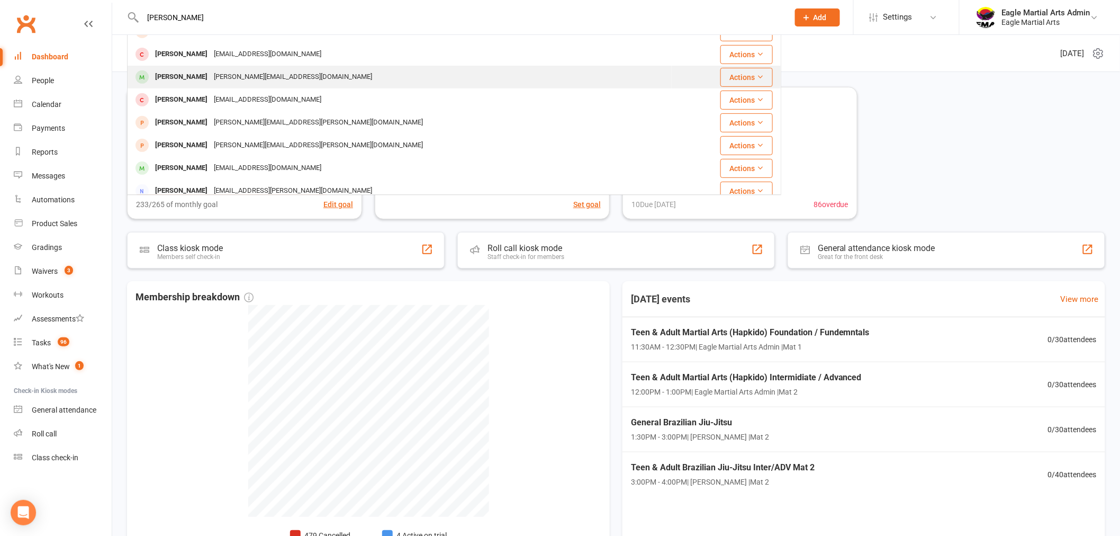
scroll to position [176, 0]
type input "[PERSON_NAME]"
click at [213, 74] on div "[PERSON_NAME][EMAIL_ADDRESS][DOMAIN_NAME]" at bounding box center [293, 75] width 165 height 15
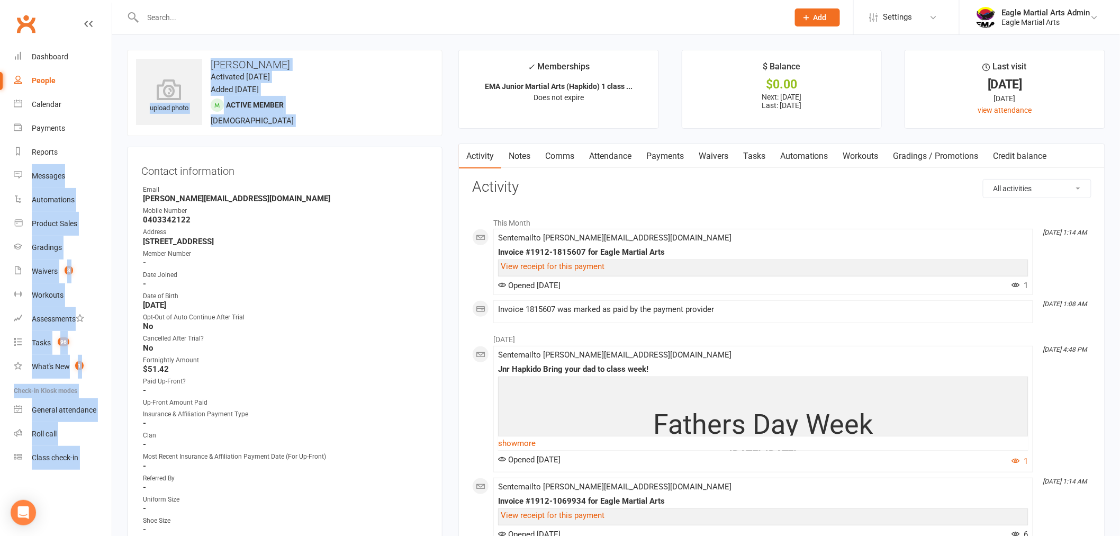
click at [394, 104] on div "upload photo [PERSON_NAME] Activated [DATE] Added [DATE] Active member [DEMOGRA…" at bounding box center [284, 93] width 315 height 86
